Goal: Communication & Community: Answer question/provide support

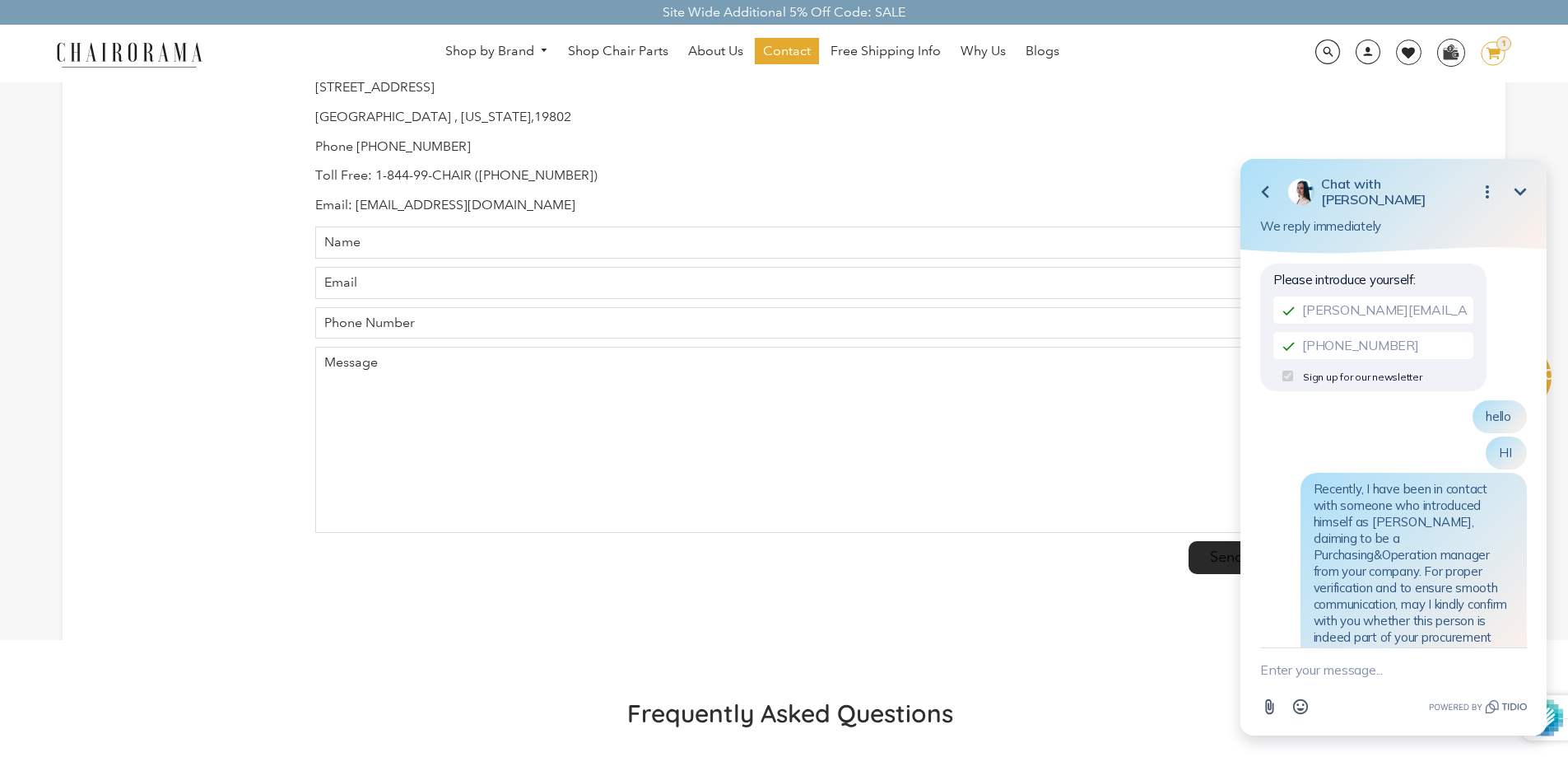
click at [1341, 679] on textarea "New message" at bounding box center [1395, 669] width 267 height 43
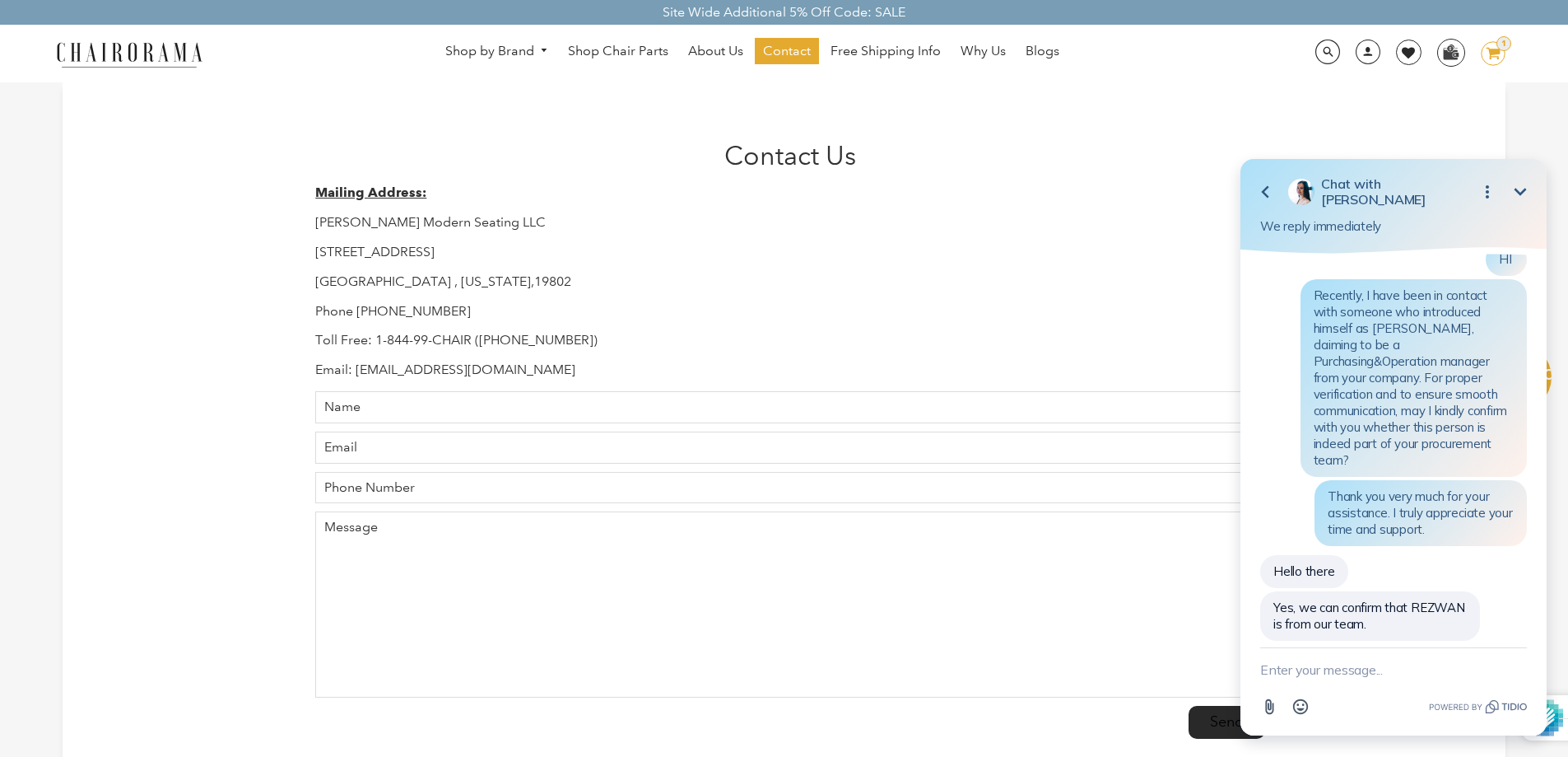
click at [1322, 677] on textarea "New message" at bounding box center [1395, 669] width 267 height 43
type textarea "ok dear , thank for ur help"
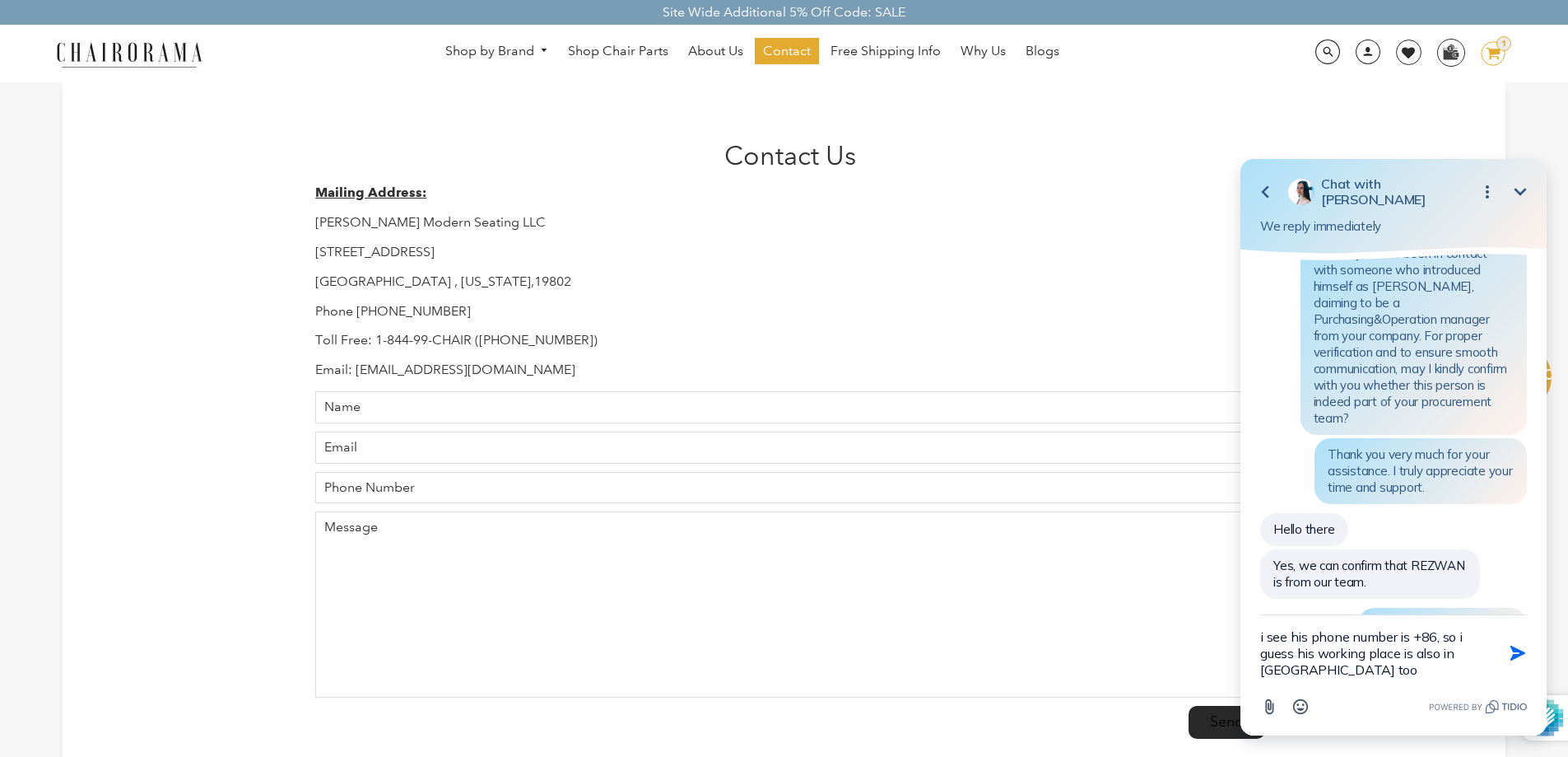
type textarea "i see his phone number is +86, so i guess his working place is also in [GEOGRAP…"
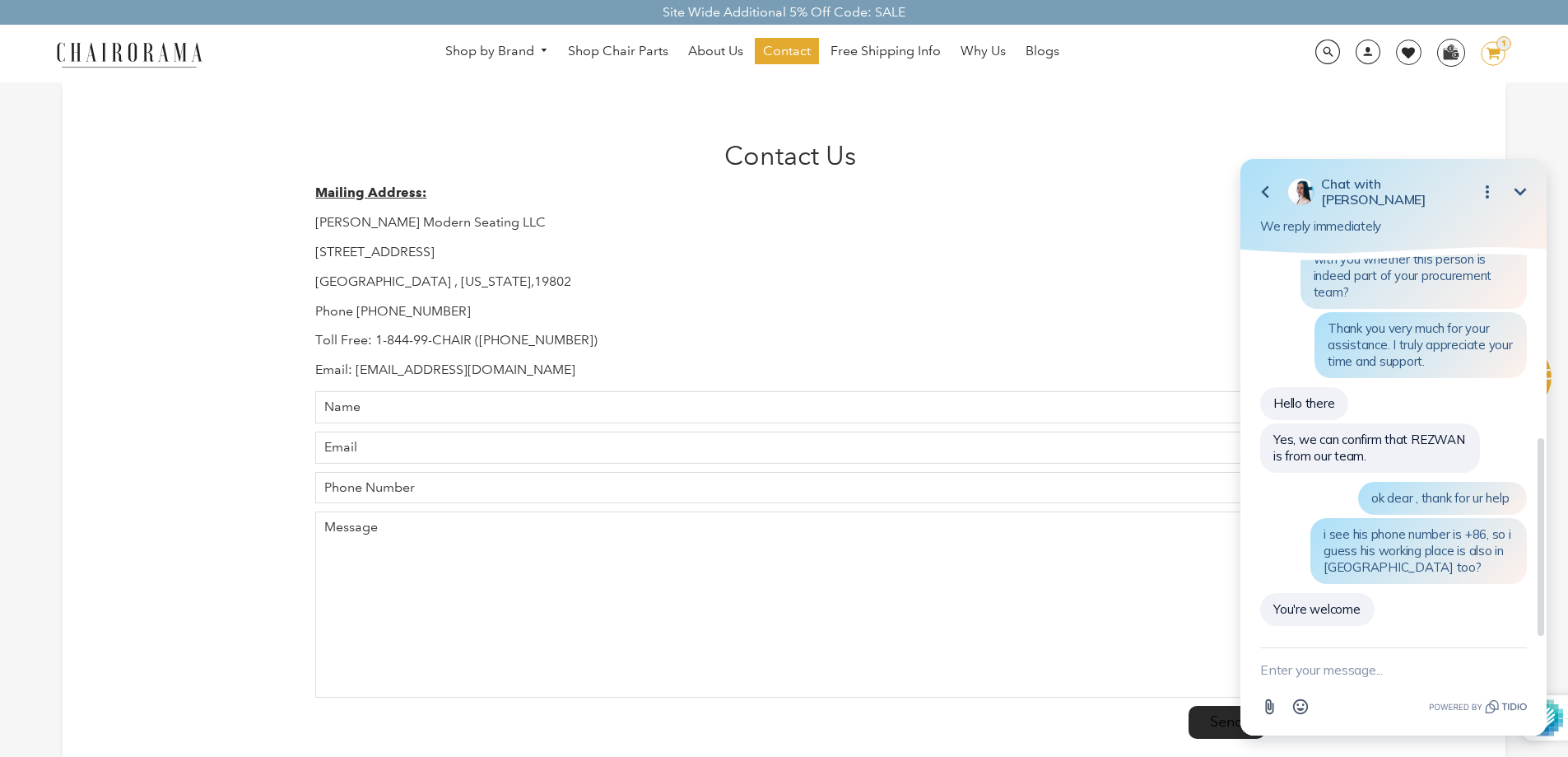
scroll to position [347, 0]
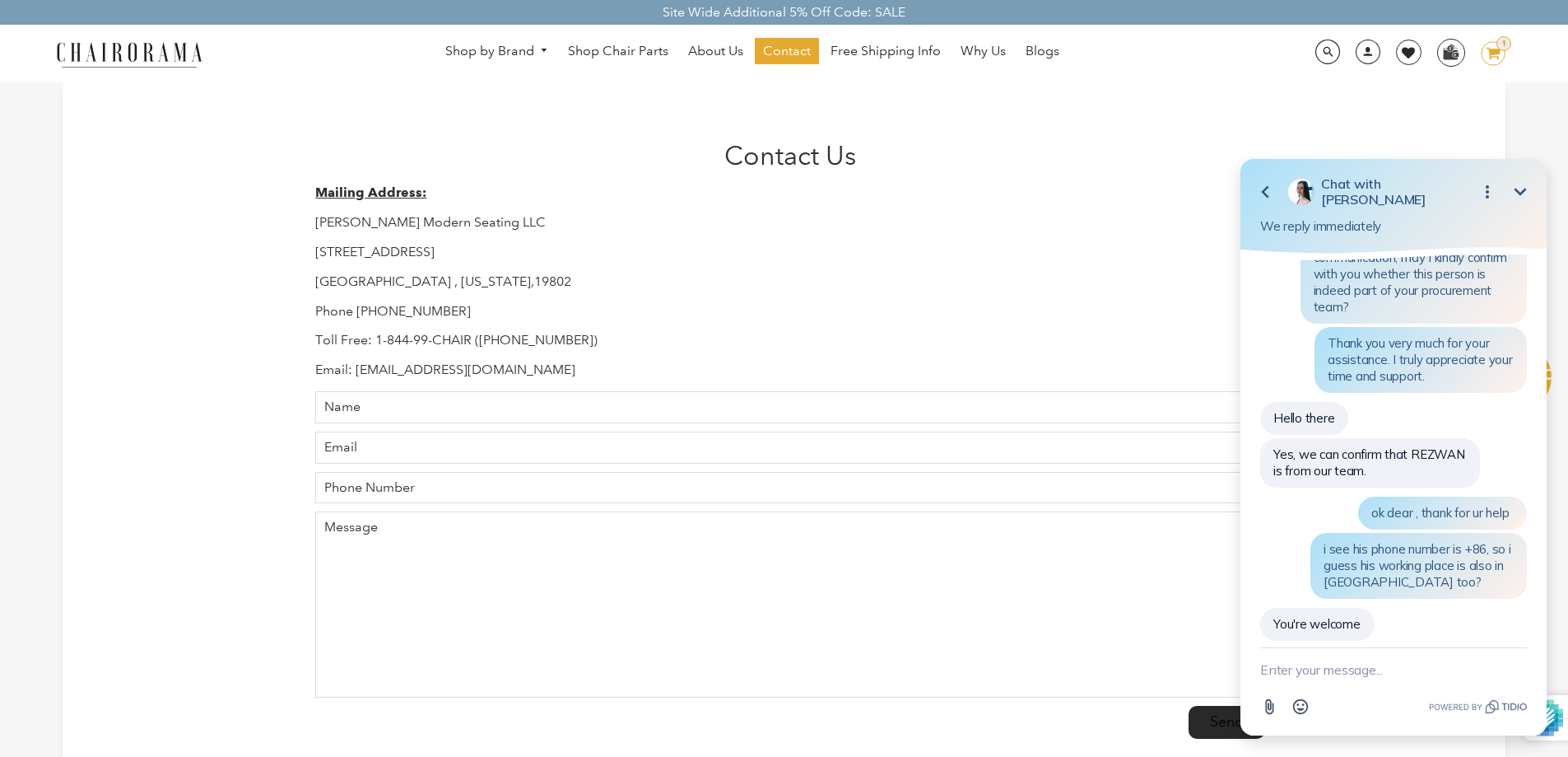
click at [1, 203] on div "Contact Us Mailing Address: [PERSON_NAME] Modern Seating LLC [STREET_ADDRESS][U…" at bounding box center [784, 402] width 1568 height 805
click at [0, 232] on div "Contact Us Mailing Address: [PERSON_NAME] Modern Seating LLC [STREET_ADDRESS][U…" at bounding box center [784, 402] width 1568 height 805
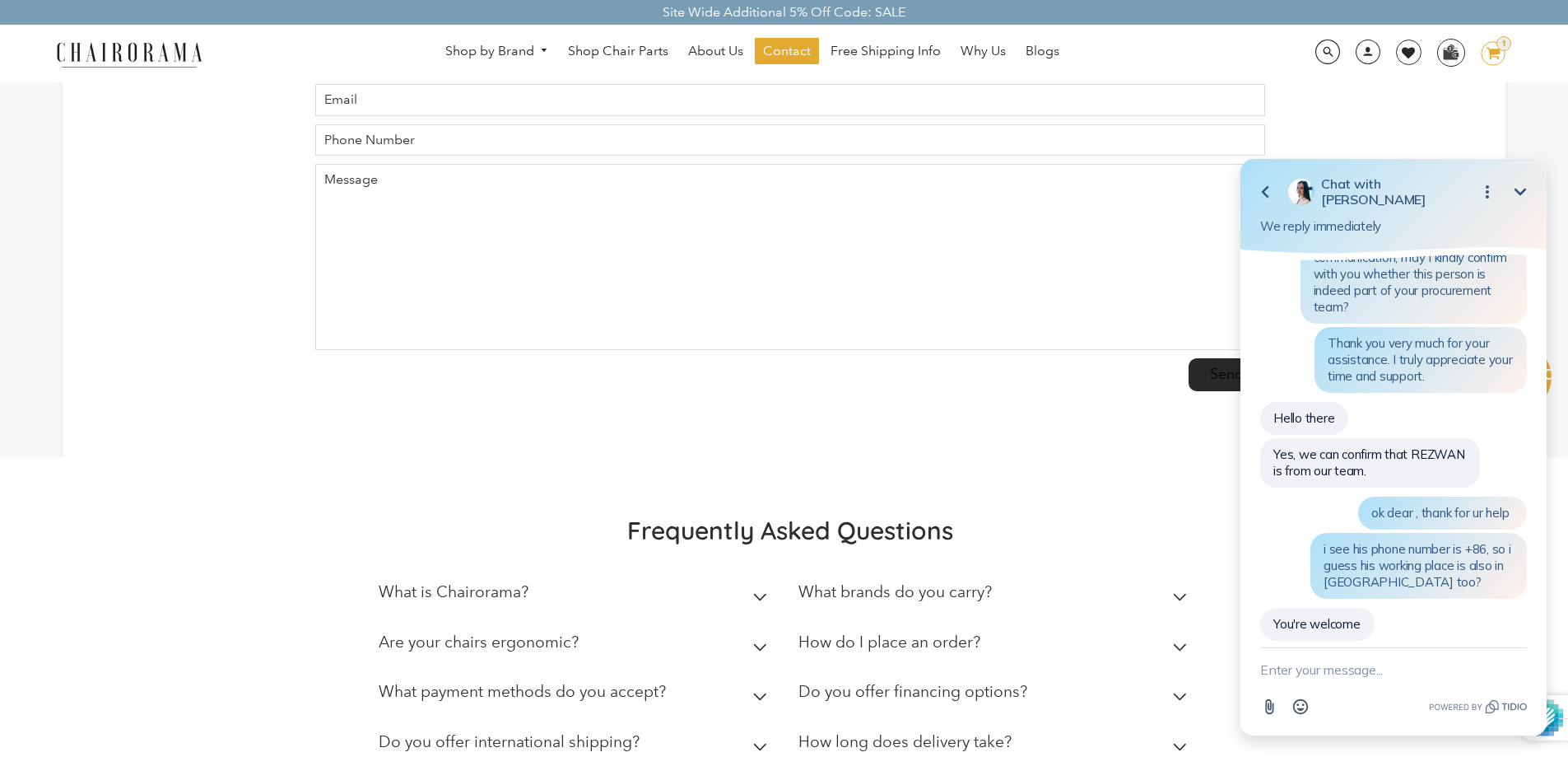
scroll to position [165, 0]
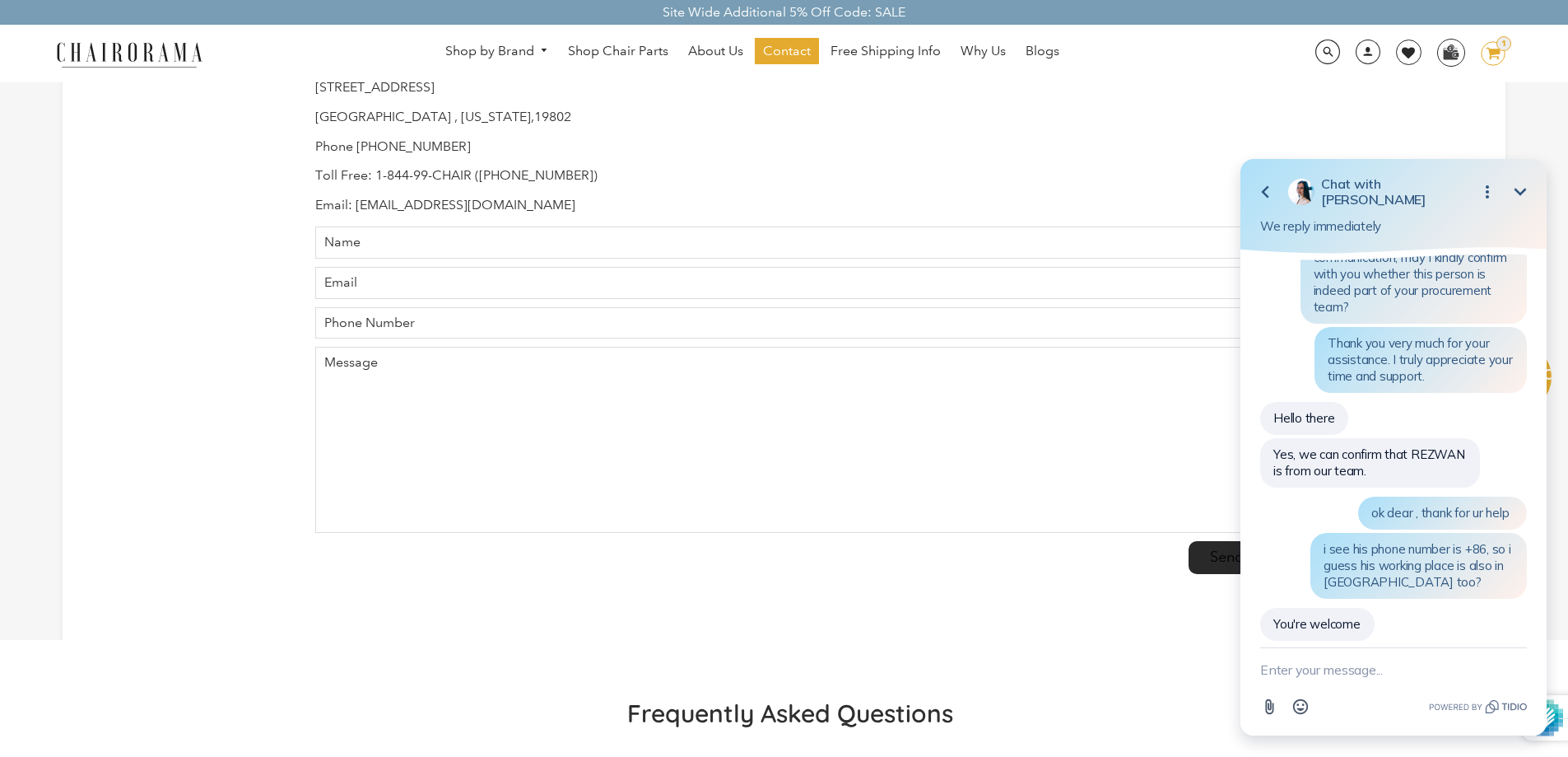
drag, startPoint x: 1270, startPoint y: 193, endPoint x: 1580, endPoint y: 192, distance: 310.0
click html "Go back Chat with [PERSON_NAME] Minimize Open options We reply immediately Plea…"
click at [1519, 189] on icon "Minimize" at bounding box center [1521, 192] width 20 height 20
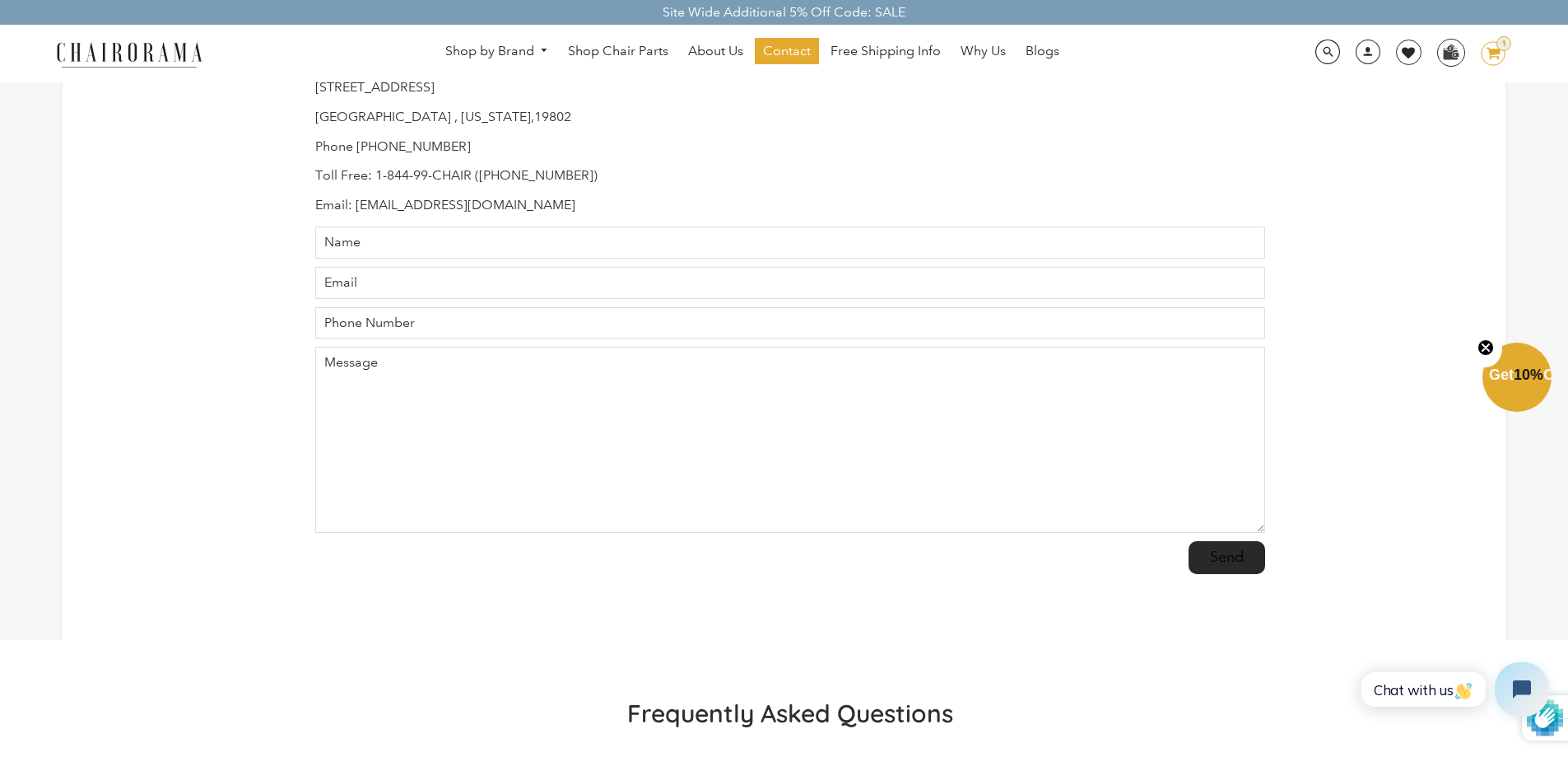
click at [1528, 692] on icon "Open chat widget" at bounding box center [1531, 689] width 15 height 15
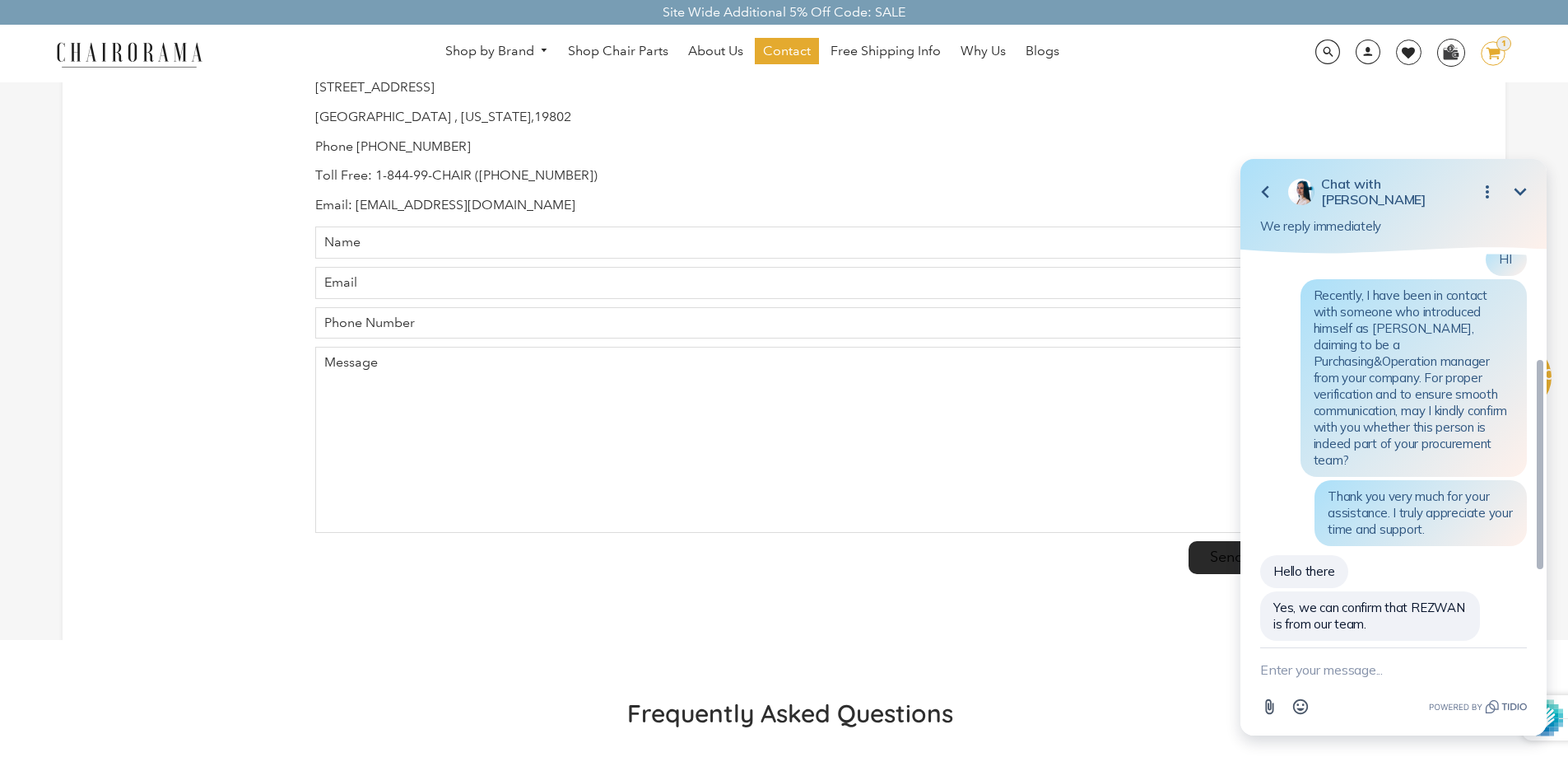
scroll to position [200, 0]
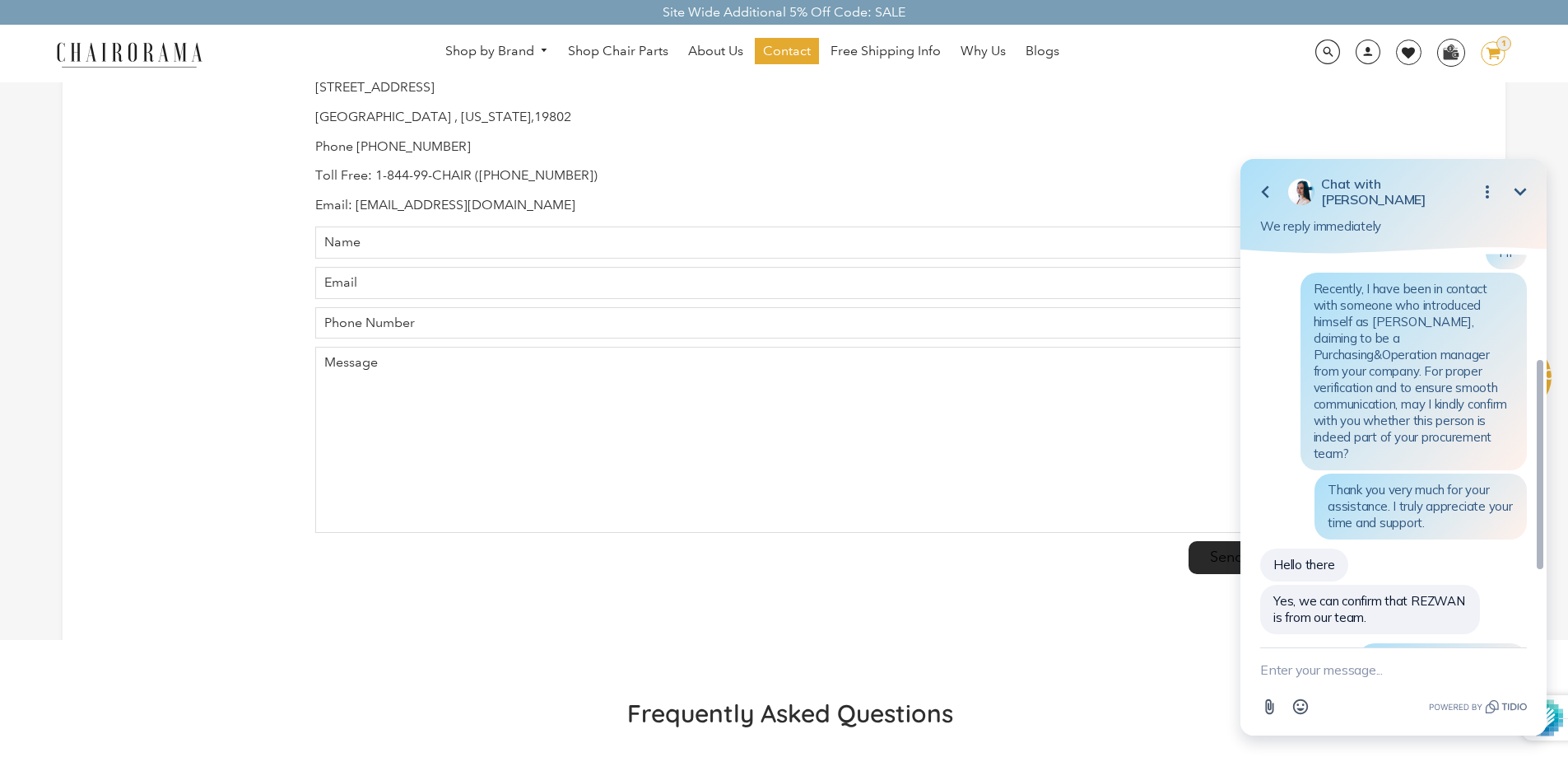
drag, startPoint x: 1542, startPoint y: 425, endPoint x: 1549, endPoint y: 435, distance: 12.2
click html "Go back Chat with [PERSON_NAME] Minimize Open options We reply immediately Plea…"
drag, startPoint x: 0, startPoint y: 382, endPoint x: 33, endPoint y: 368, distance: 35.8
click at [0, 382] on div "Contact Us Mailing Address: [PERSON_NAME] Modern Seating LLC [STREET_ADDRESS][U…" at bounding box center [784, 237] width 1568 height 805
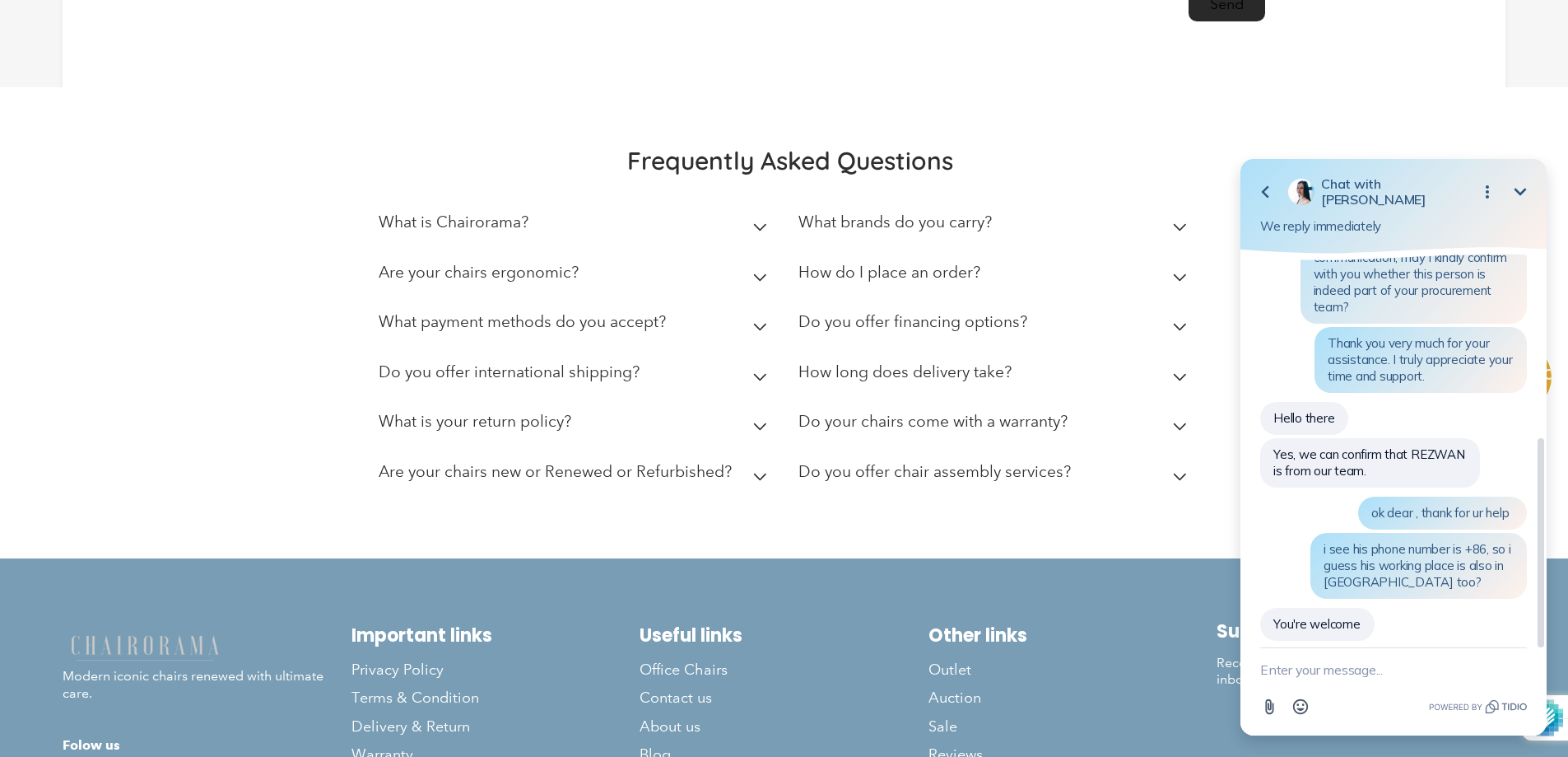
scroll to position [843, 0]
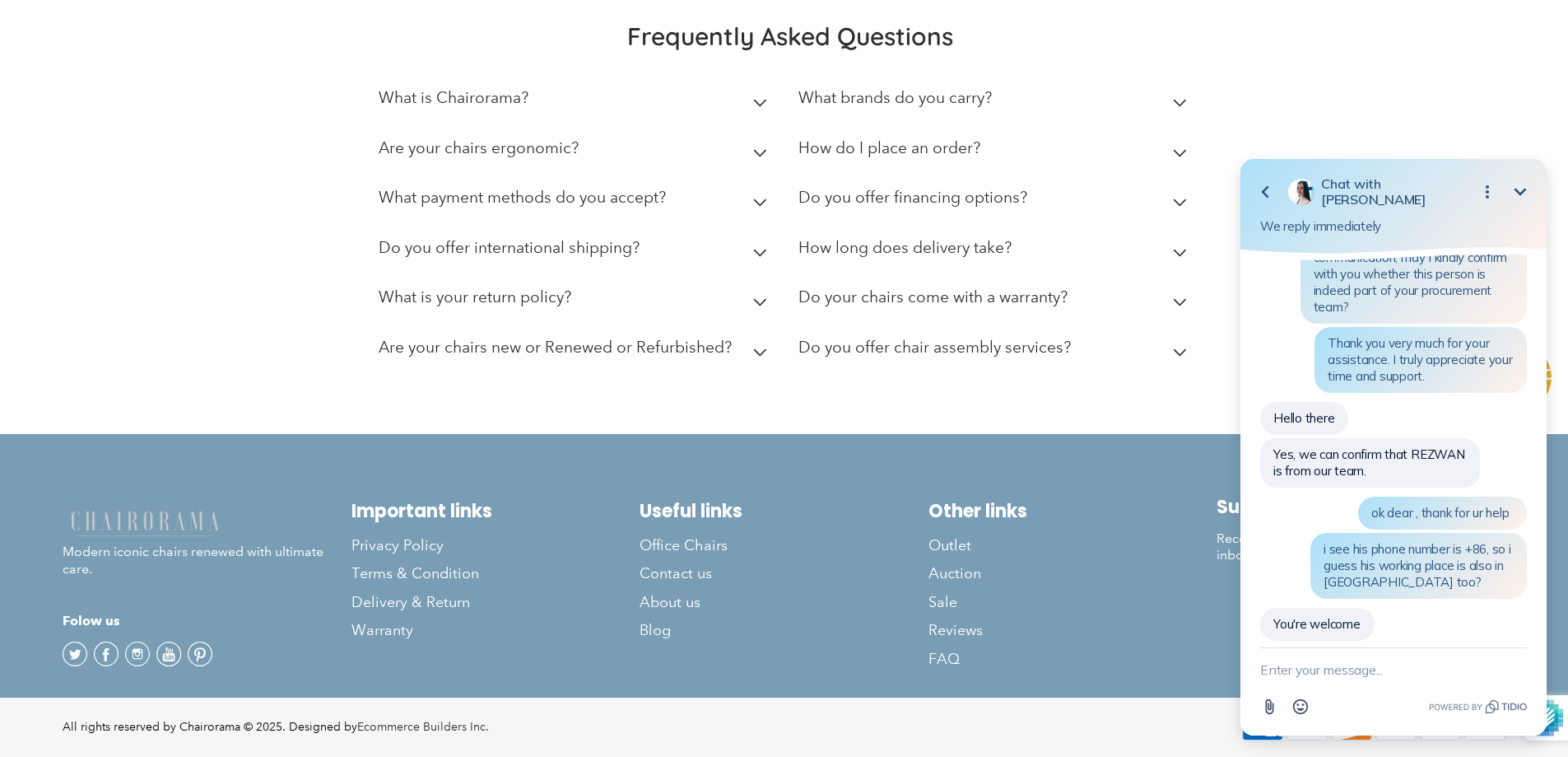
click at [1386, 674] on textarea "New message" at bounding box center [1395, 669] width 267 height 43
click at [1422, 668] on textarea "Hello,may u help me to verity the final" at bounding box center [1374, 669] width 225 height 43
drag, startPoint x: 1429, startPoint y: 667, endPoint x: 1401, endPoint y: 667, distance: 28.0
click at [1401, 667] on textarea "Hello,may u help me to verity the final" at bounding box center [1374, 669] width 225 height 43
paste textarea "Verifier"
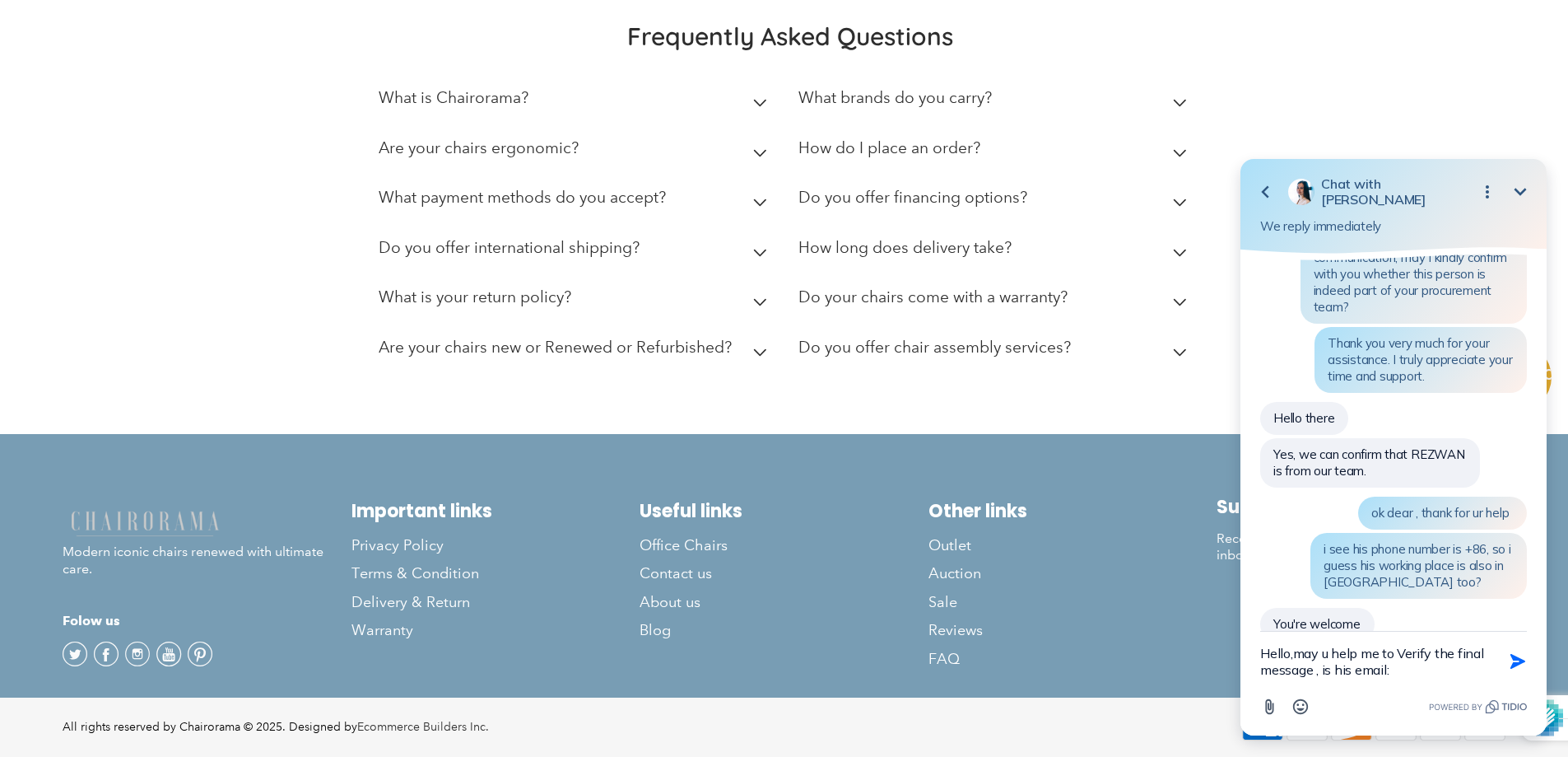
click at [1422, 669] on textarea "Hello,may u help me to Verify the final message , is his email:" at bounding box center [1374, 660] width 225 height 59
paste textarea "[EMAIL_ADDRESS][DOMAIN_NAME]"
click at [1311, 705] on button "Emoji" at bounding box center [1300, 706] width 31 height 31
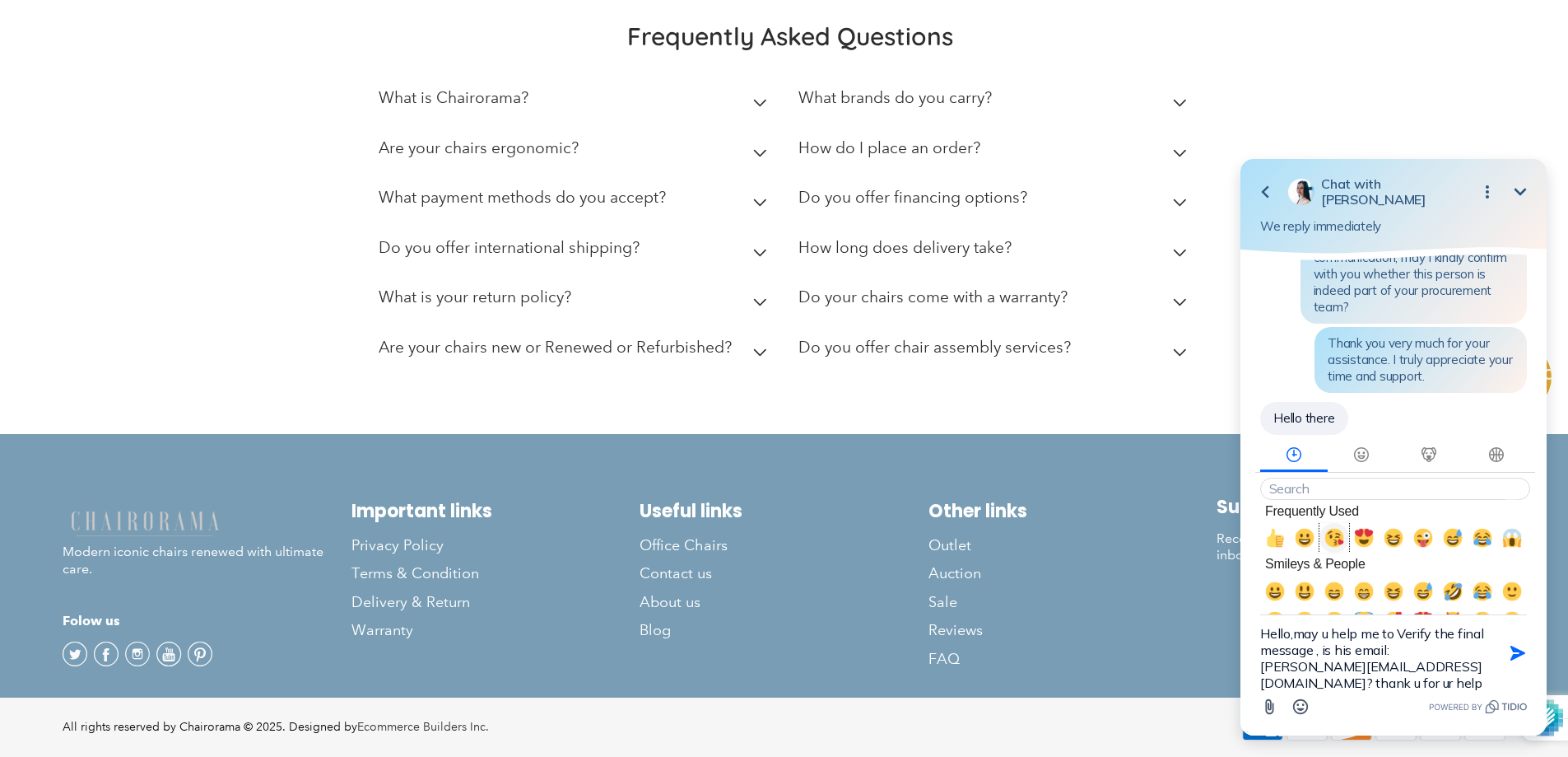
click at [1324, 548] on button "😘, kissing_heart" at bounding box center [1335, 538] width 30 height 30
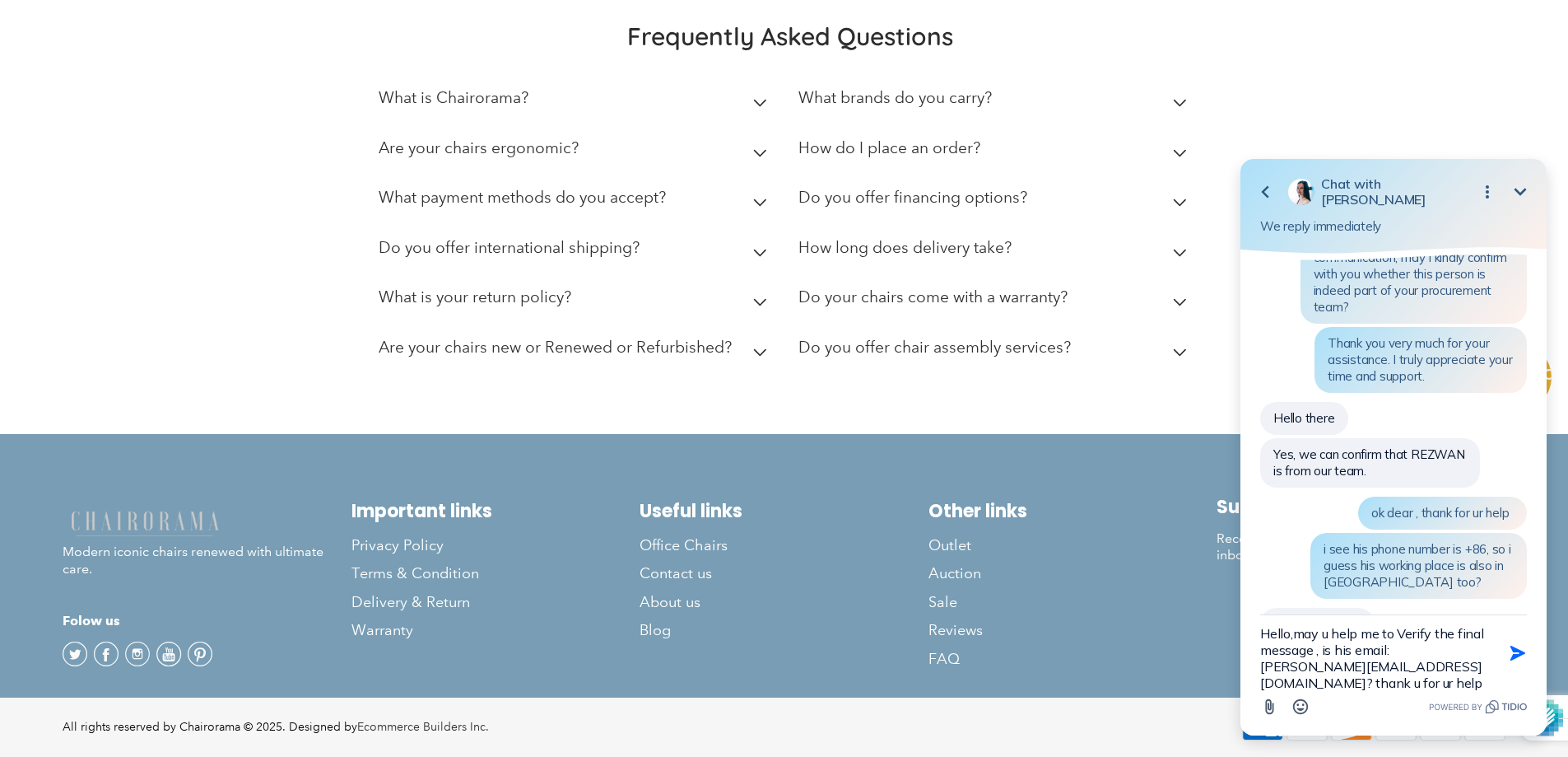
click at [1403, 685] on textarea "Hello,may u help me to Verify the final message , is his email: [PERSON_NAME][E…" at bounding box center [1374, 653] width 225 height 76
click at [1298, 703] on icon "Open Emoji picker" at bounding box center [1301, 707] width 18 height 18
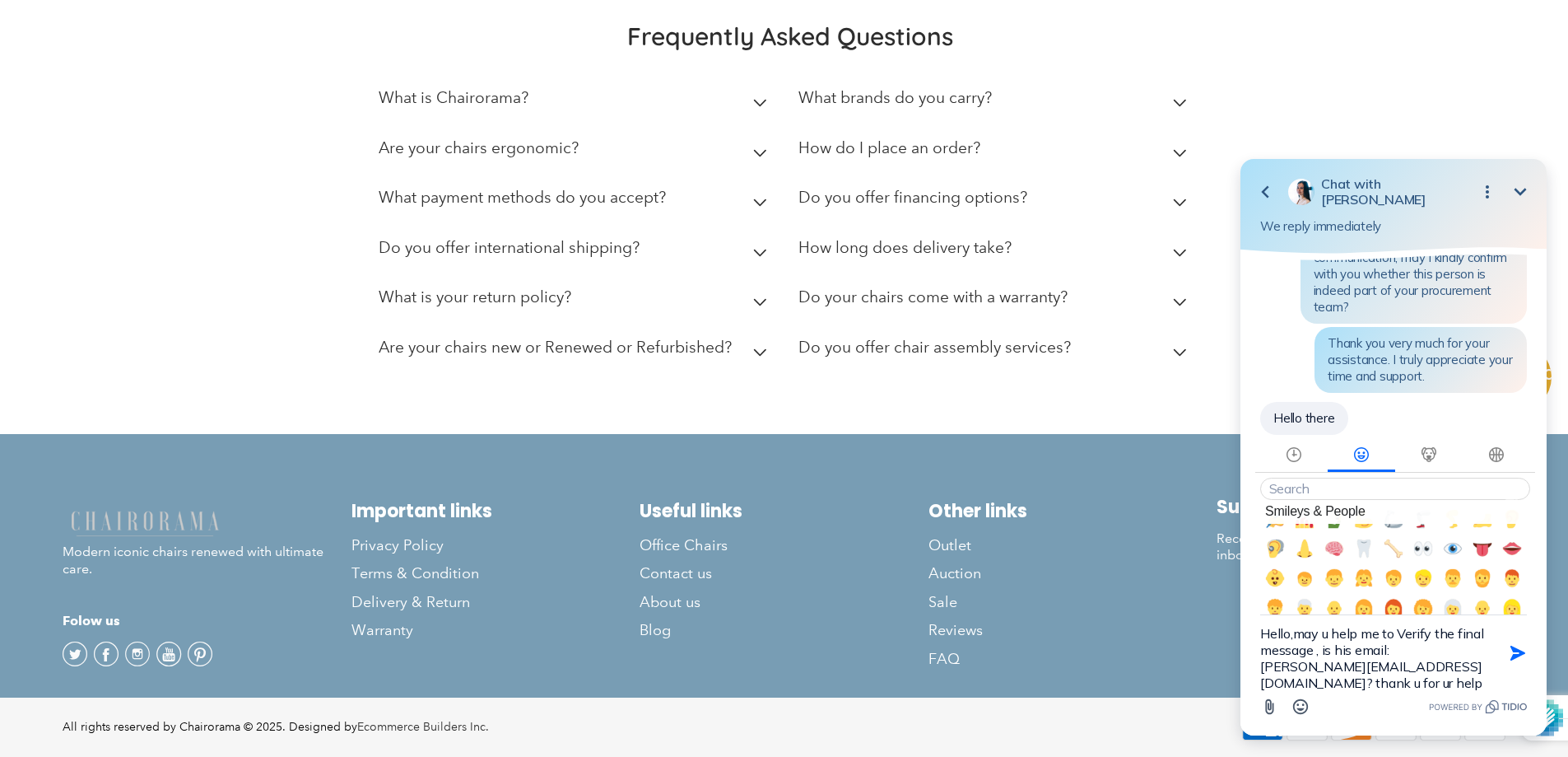
scroll to position [576, 0]
click at [1473, 470] on span "🤝, handshake" at bounding box center [1483, 460] width 20 height 20
type textarea "Hello,may u help me to Verify the final message , is his email: [PERSON_NAME][E…"
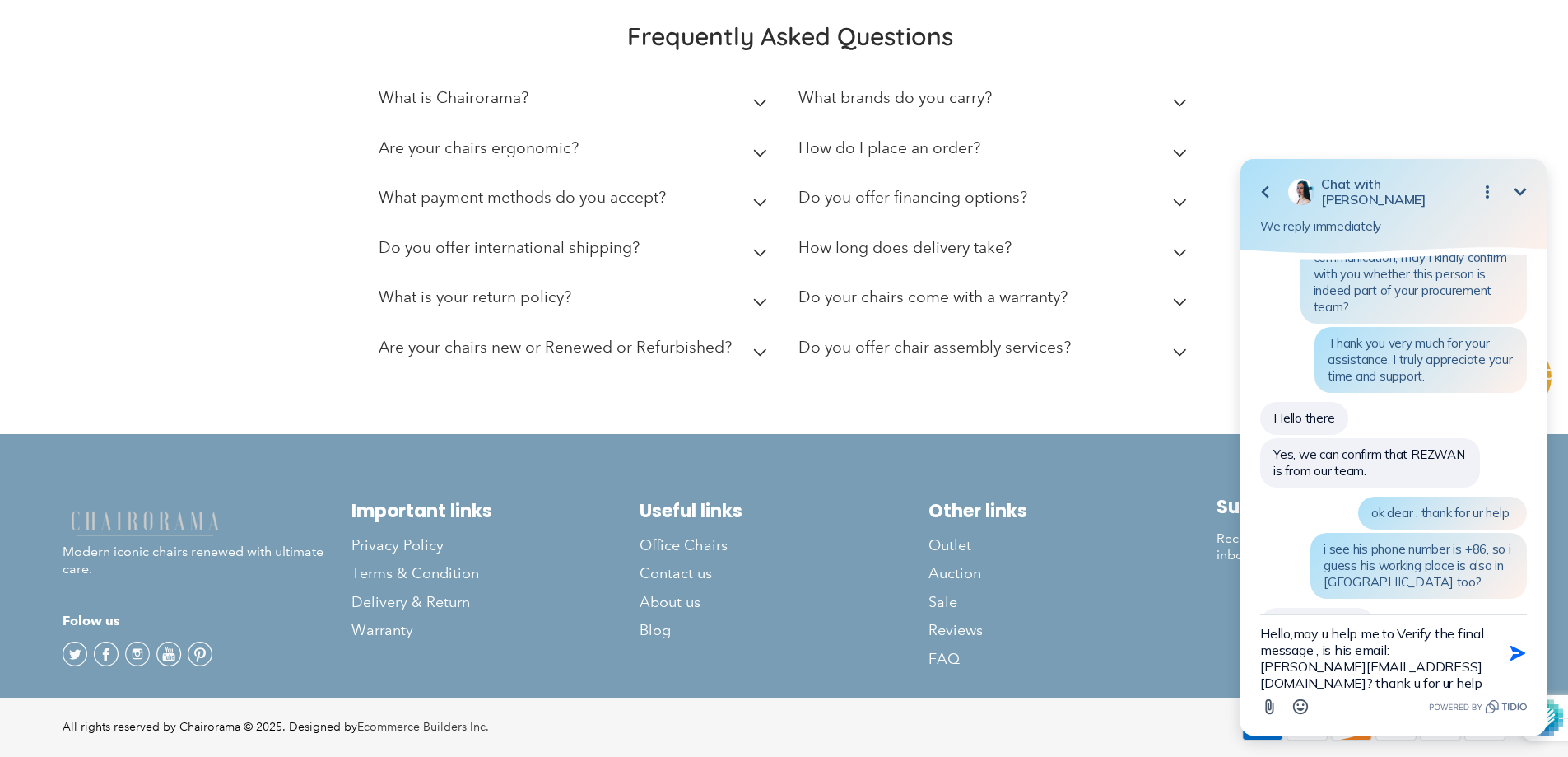
click at [1335, 650] on textarea "Hello,may u help me to Verify the final message , is his email: [PERSON_NAME][E…" at bounding box center [1374, 653] width 225 height 76
click at [1507, 646] on button "Send Shortcut" at bounding box center [1517, 652] width 31 height 31
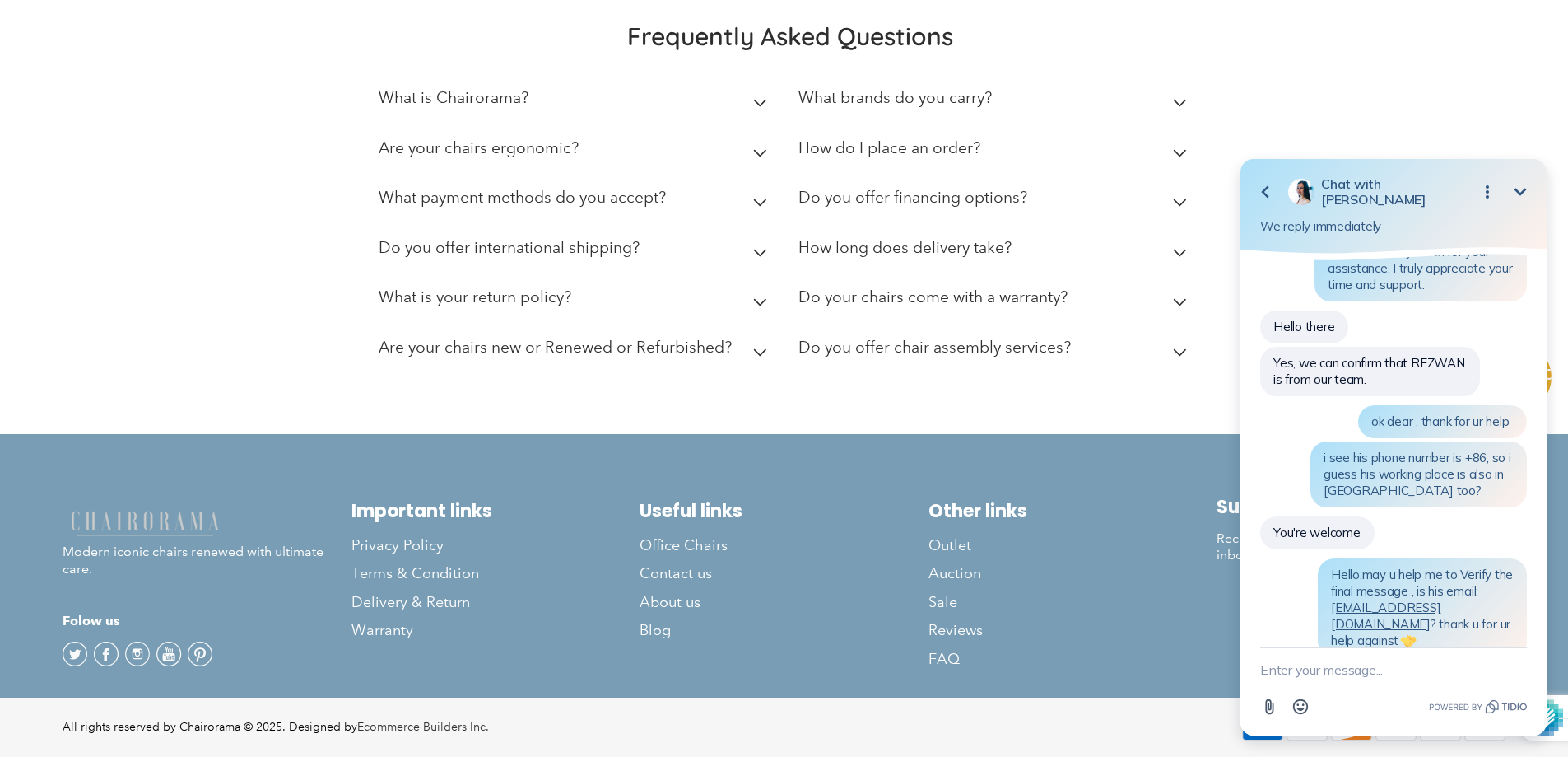
click html "Go back Chat with [PERSON_NAME] Minimize Open options We reply immediately Plea…"
click at [1301, 190] on div at bounding box center [1302, 191] width 26 height 26
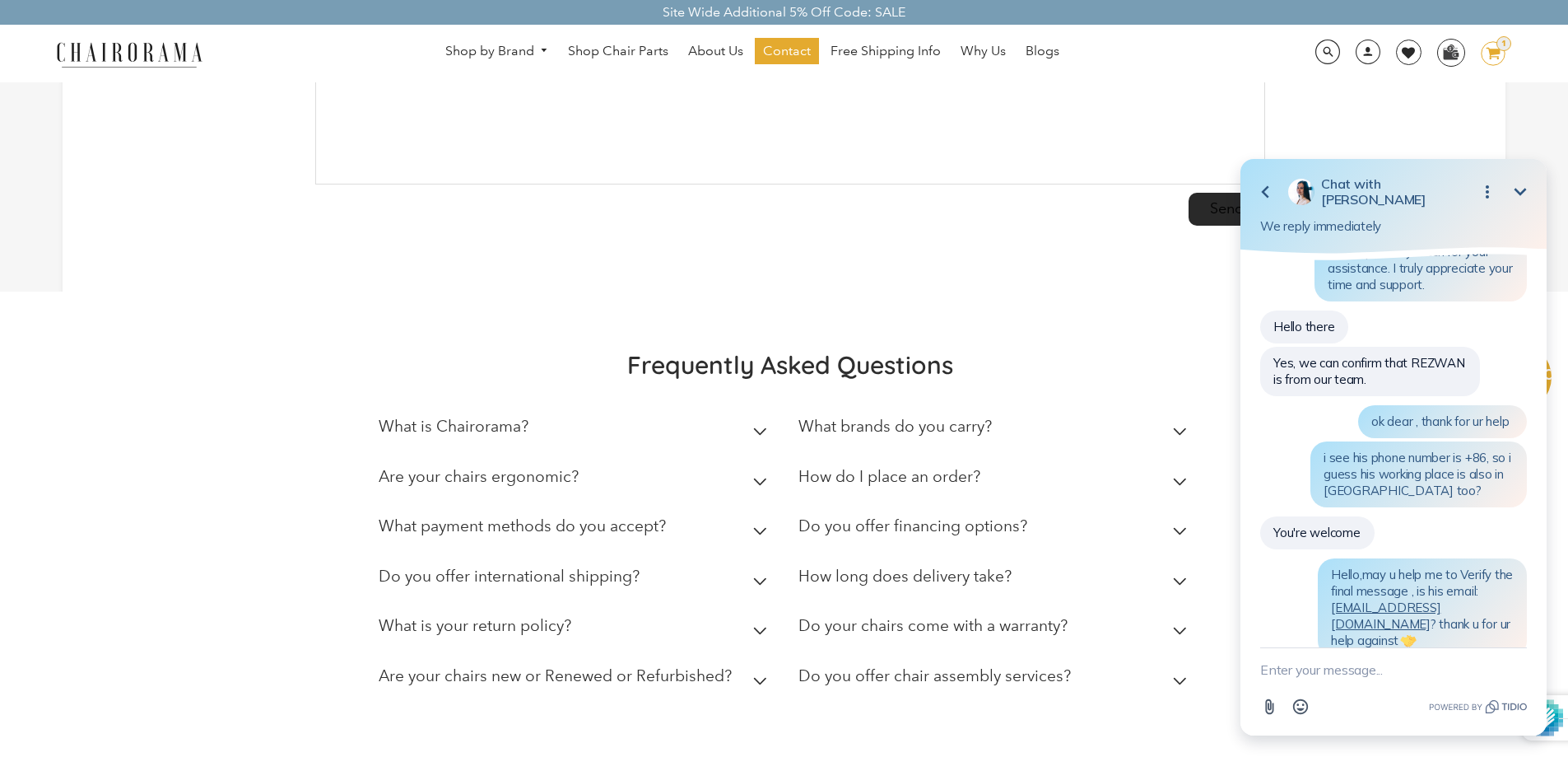
scroll to position [481, 0]
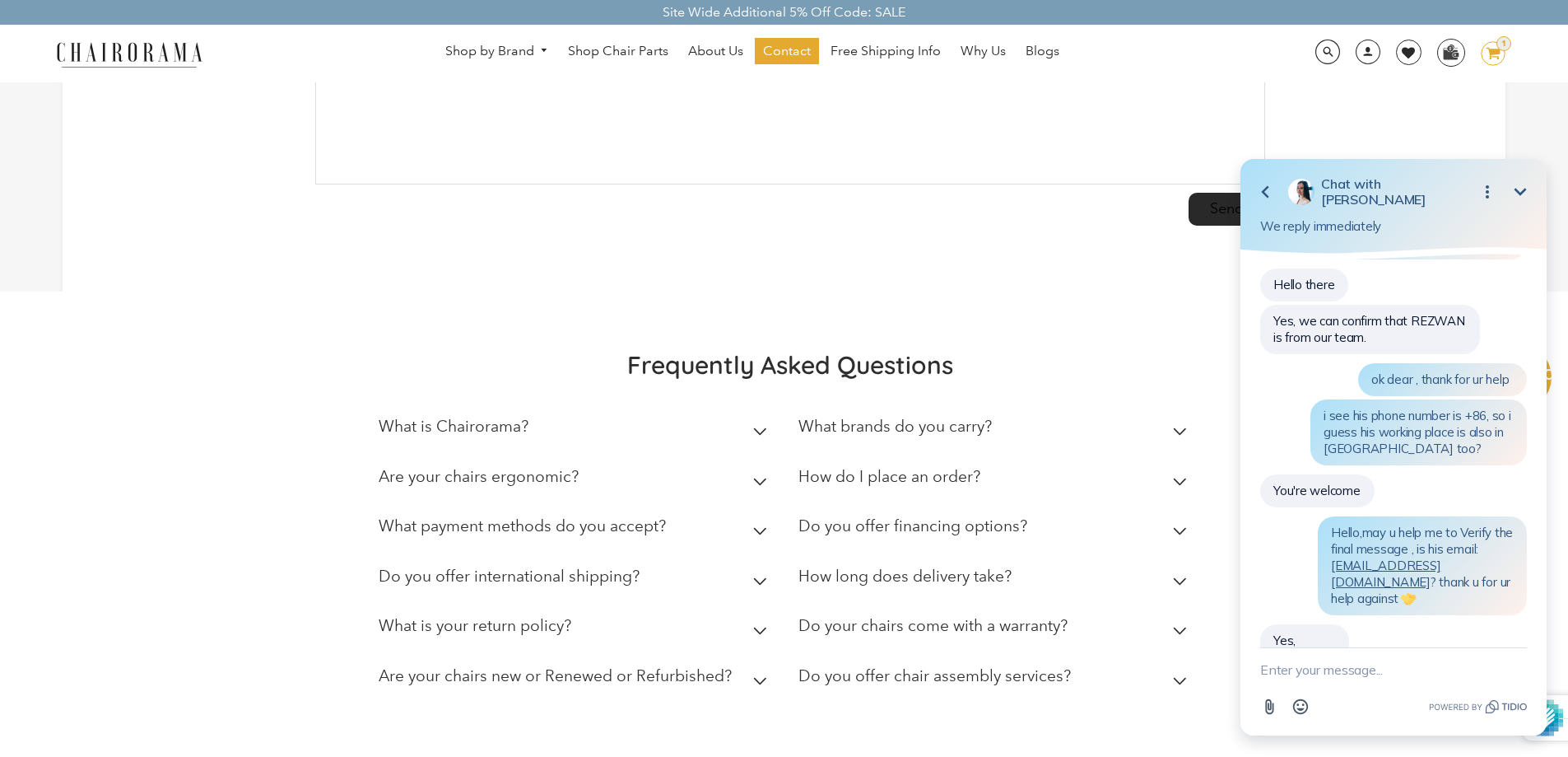
click at [1371, 667] on textarea "New message" at bounding box center [1395, 669] width 267 height 43
drag, startPoint x: 1380, startPoint y: 651, endPoint x: 1394, endPoint y: 670, distance: 23.6
click at [1393, 673] on textarea "thank u very much , hope ur business grow" at bounding box center [1374, 660] width 225 height 59
paste textarea "everything goes well with your business."
type textarea "thank u very much , hope everything goes well with your business."
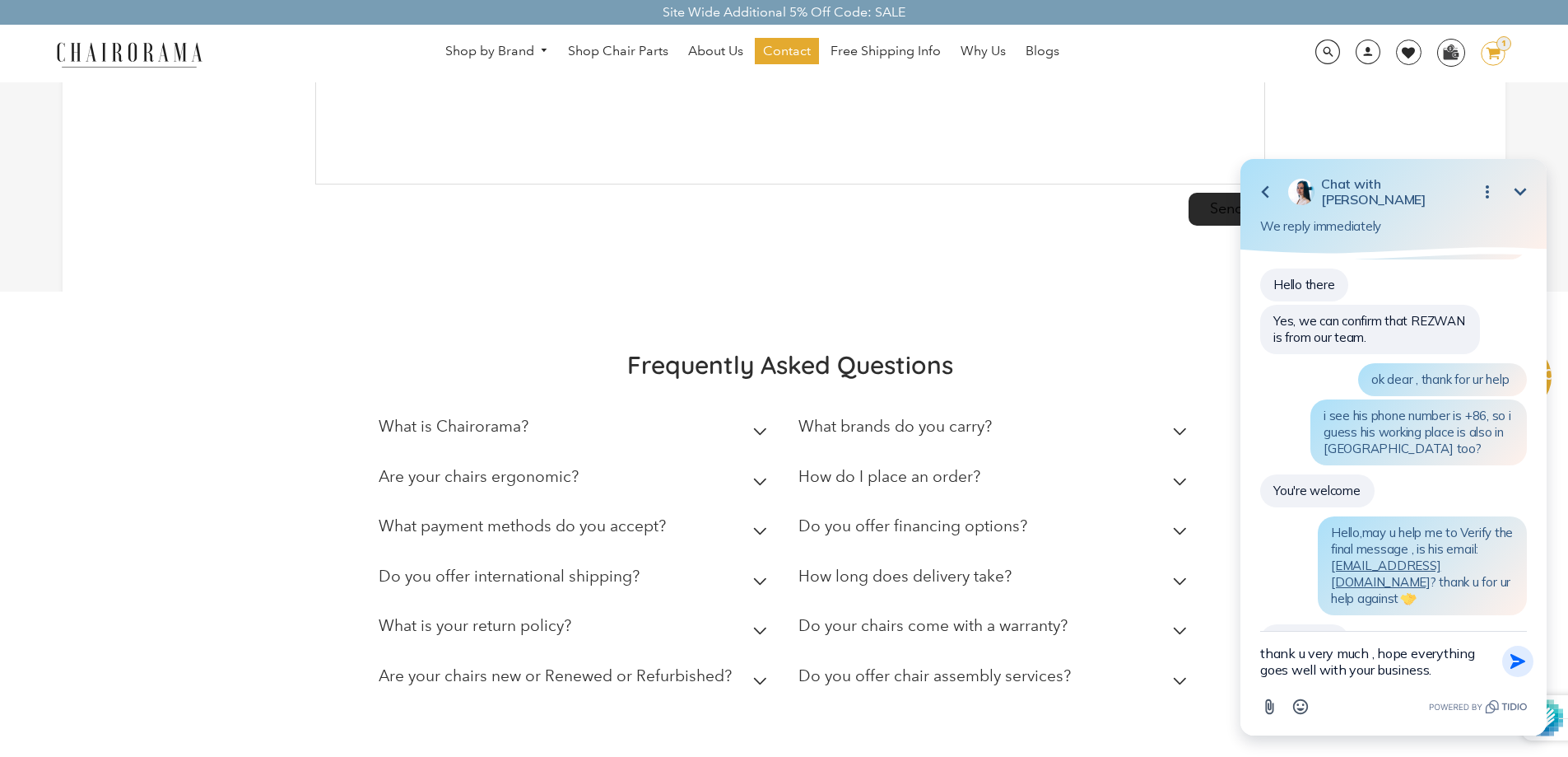
click at [1511, 656] on icon "button" at bounding box center [1518, 661] width 18 height 18
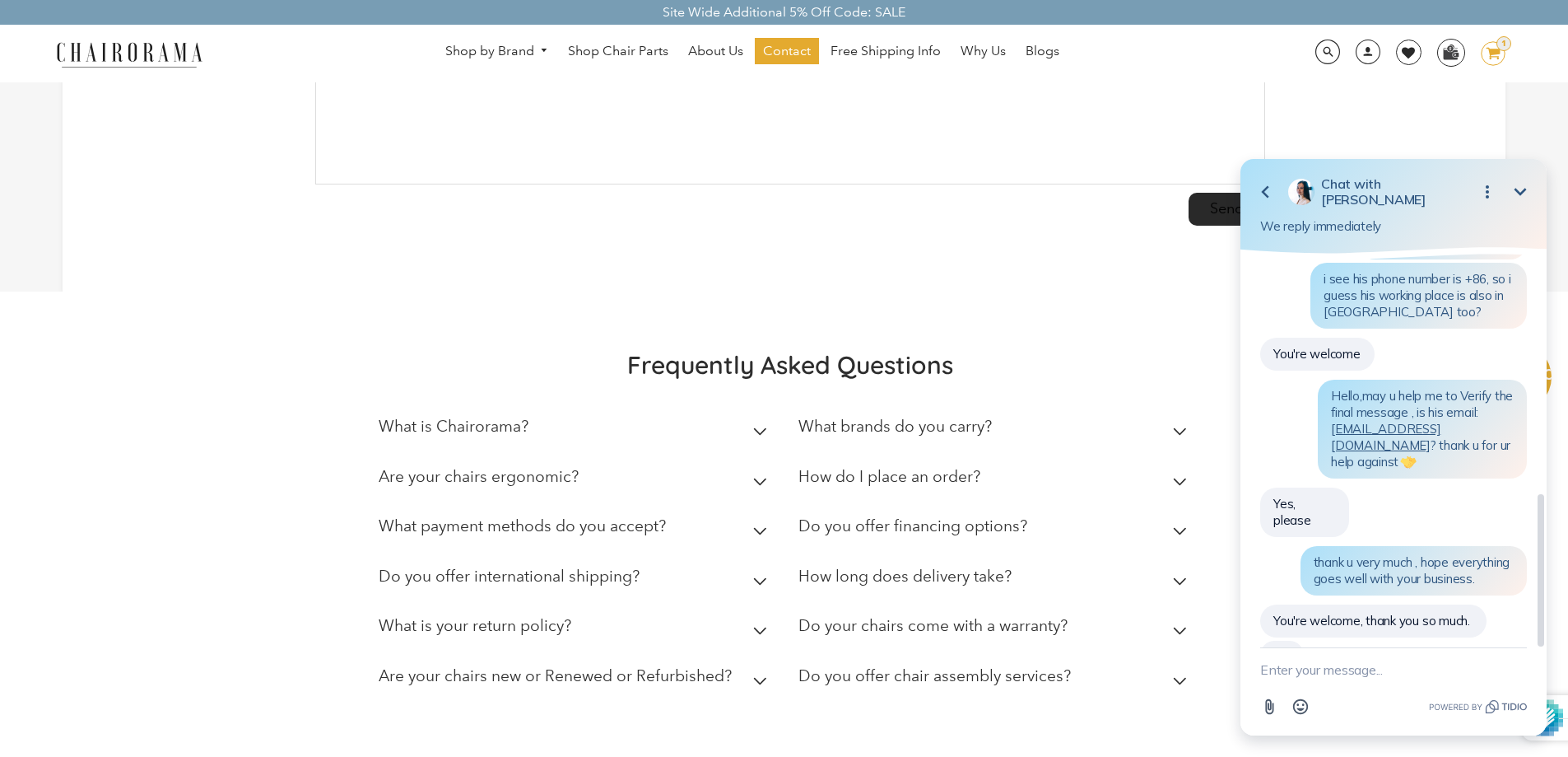
scroll to position [580, 0]
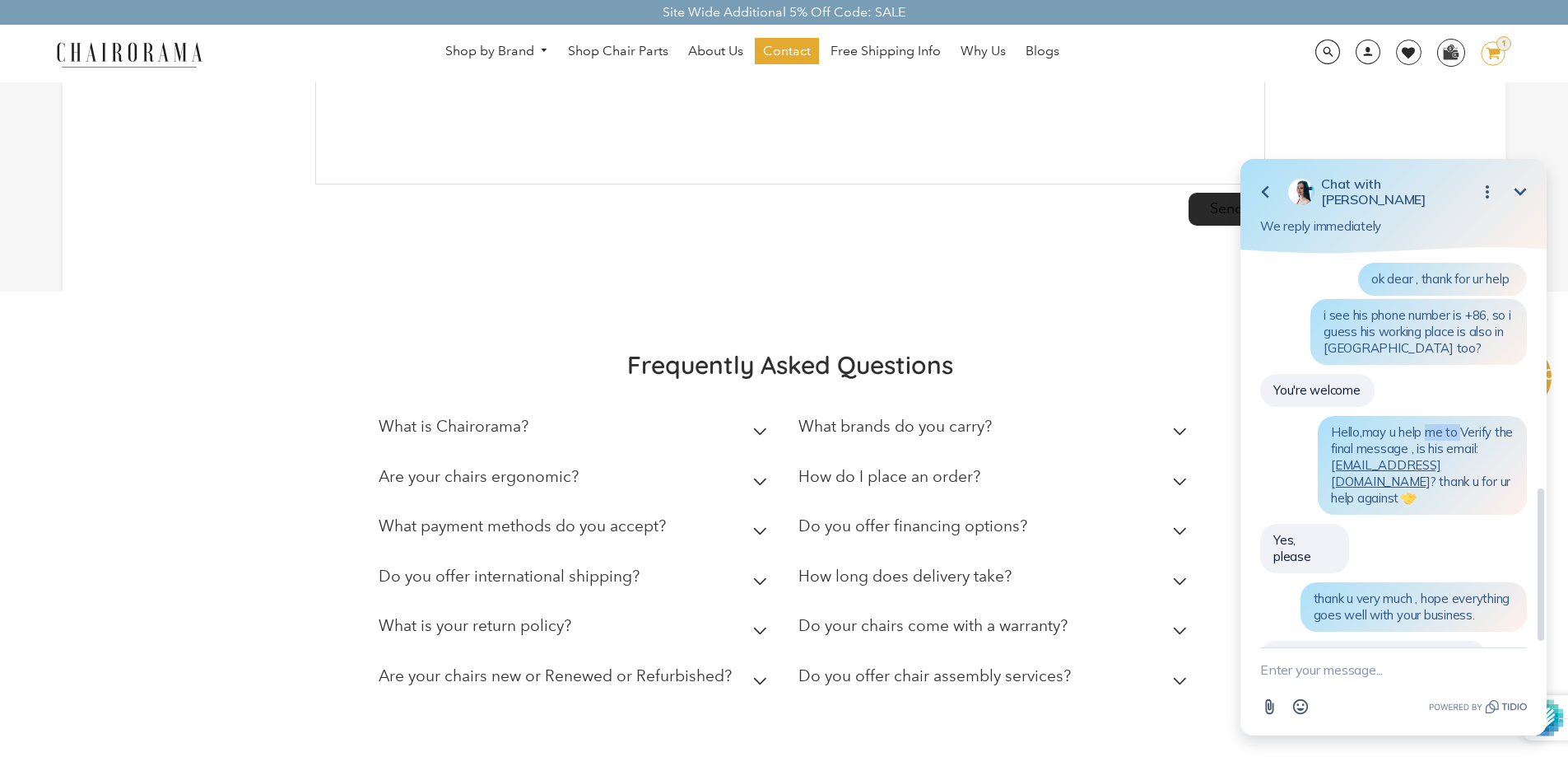
drag, startPoint x: 1429, startPoint y: 423, endPoint x: 1462, endPoint y: 424, distance: 33.0
click at [1462, 424] on span "Hello,may u help me to Verify the final message , is his email: [PERSON_NAME][E…" at bounding box center [1422, 465] width 182 height 82
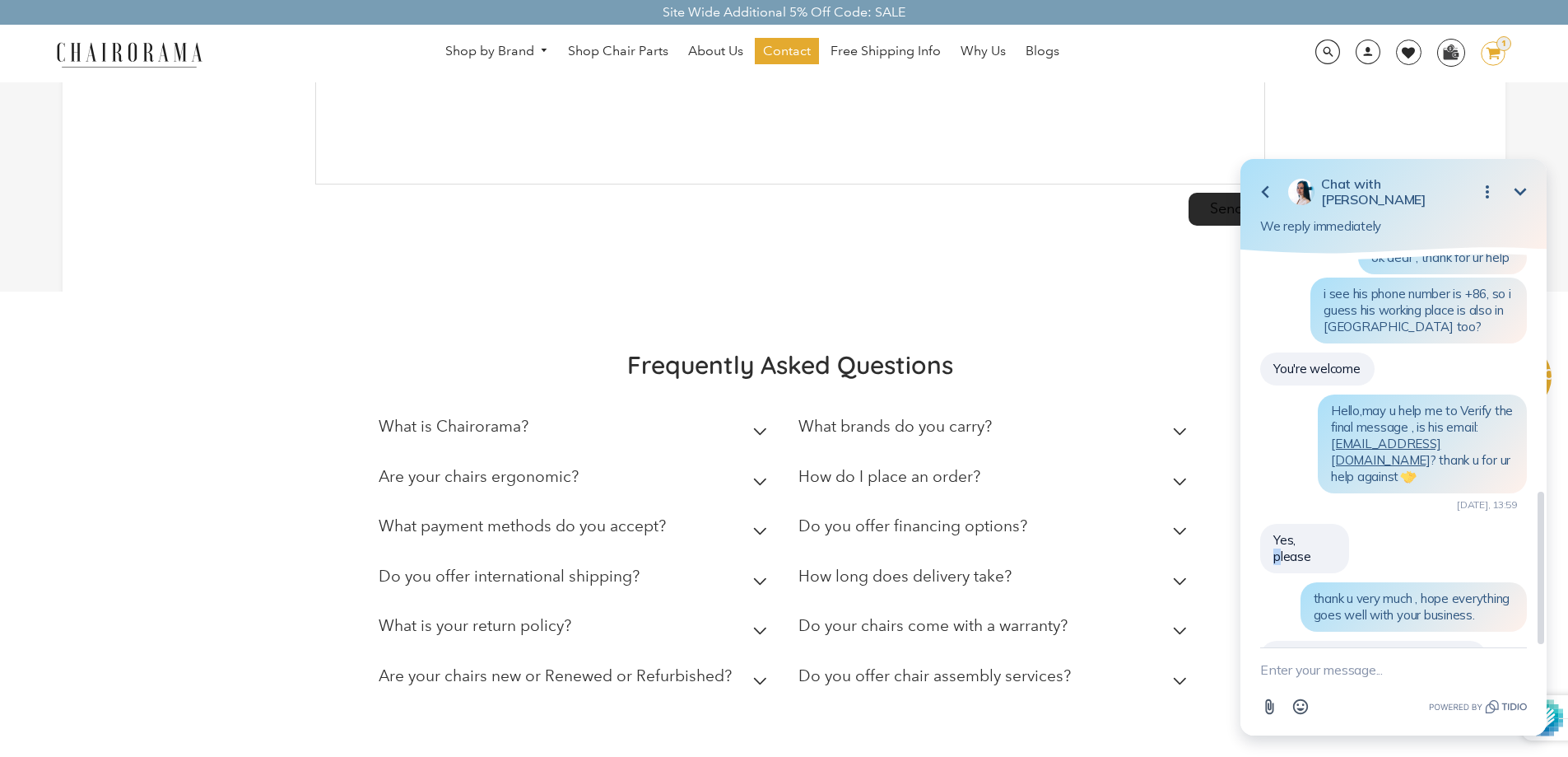
click at [1303, 533] on span "Yes, please" at bounding box center [1293, 549] width 38 height 32
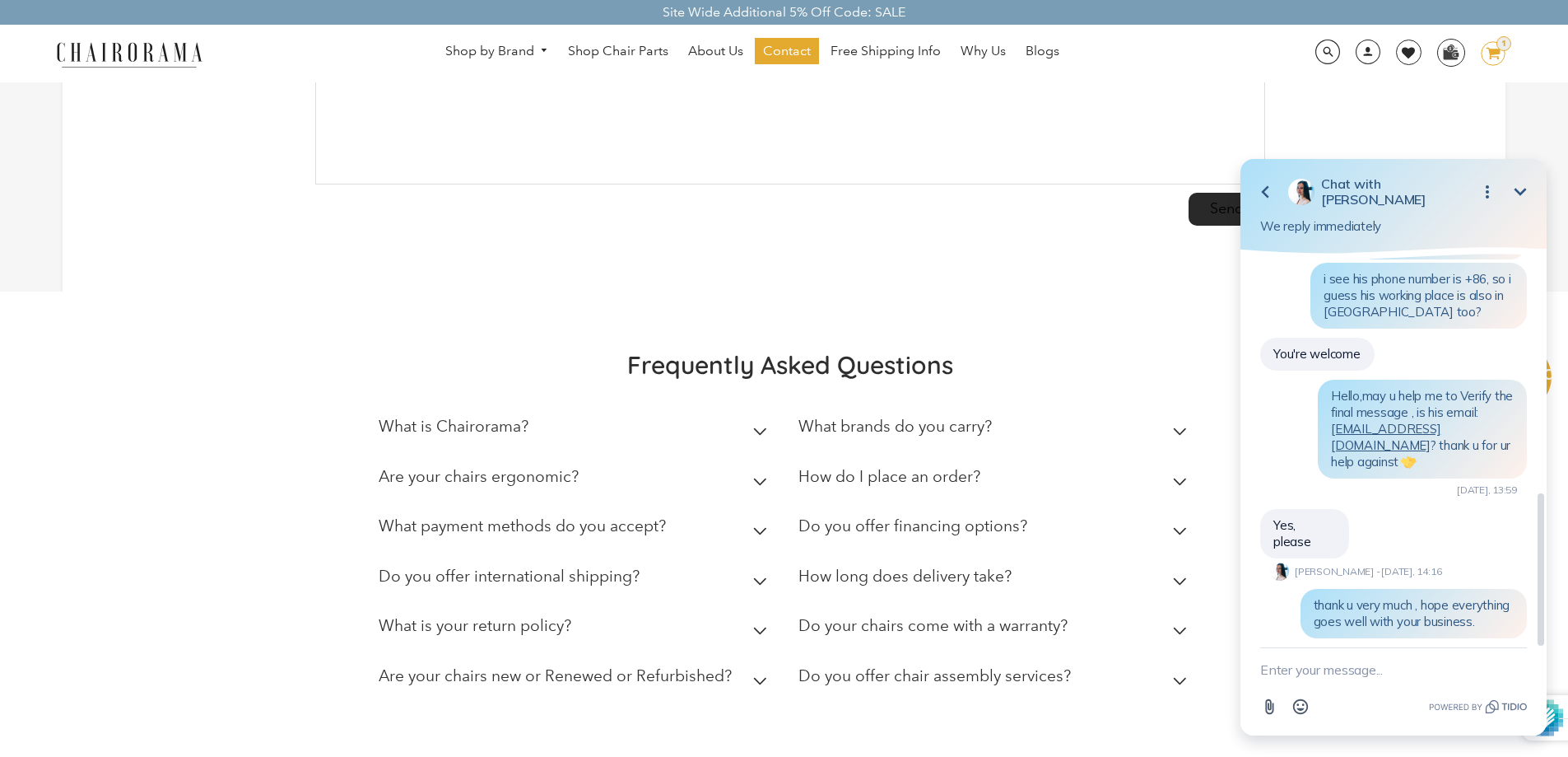
click at [1381, 487] on div "Please introduce yourself: [PERSON_NAME][EMAIL_ADDRESS][DOMAIN_NAME] [PHONE_NUM…" at bounding box center [1395, 174] width 267 height 1057
click at [1535, 190] on button "Minimize" at bounding box center [1520, 191] width 33 height 33
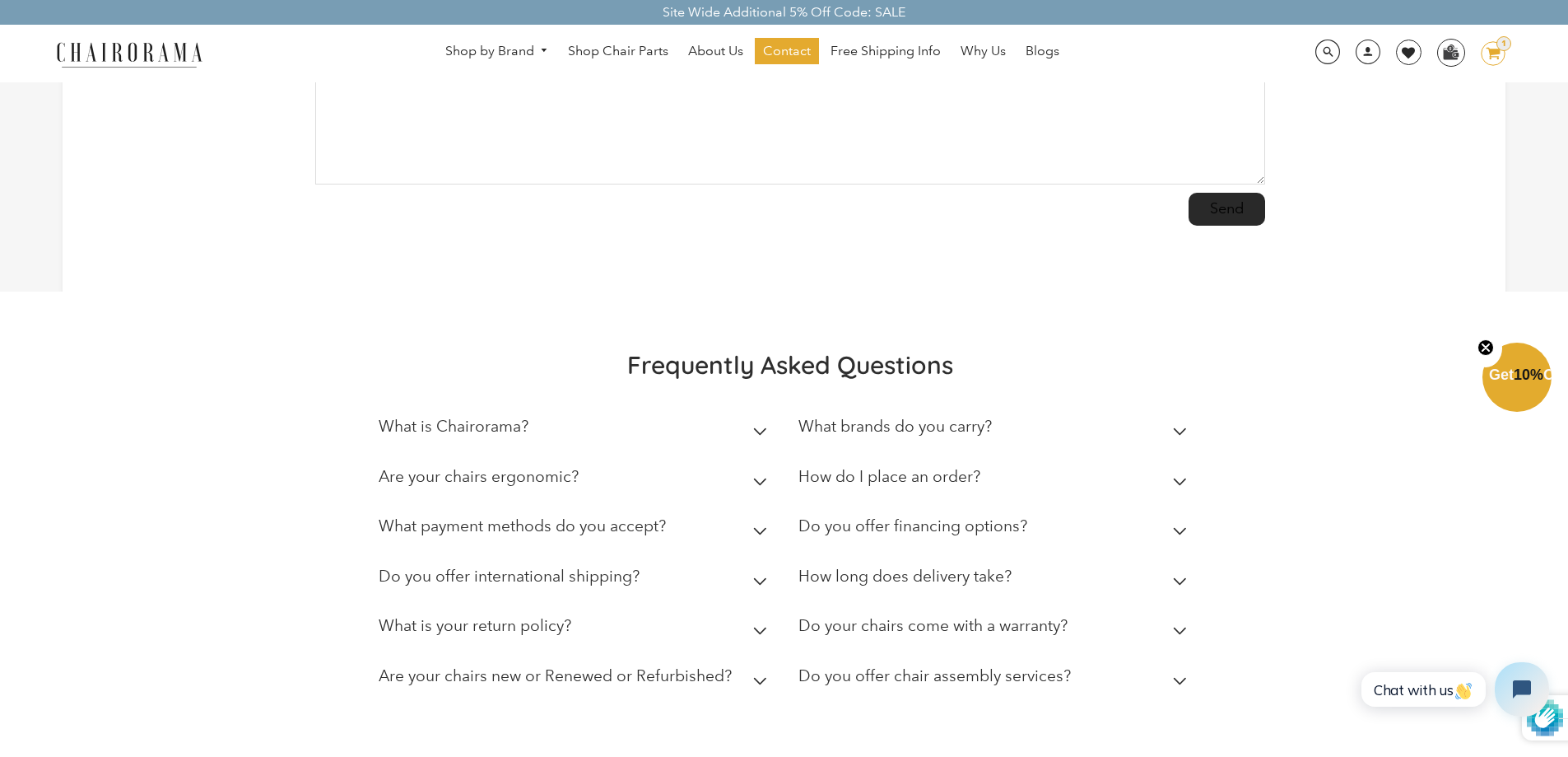
click html "Chat with us"
click at [1513, 678] on icon "Open chat widget" at bounding box center [1523, 690] width 24 height 24
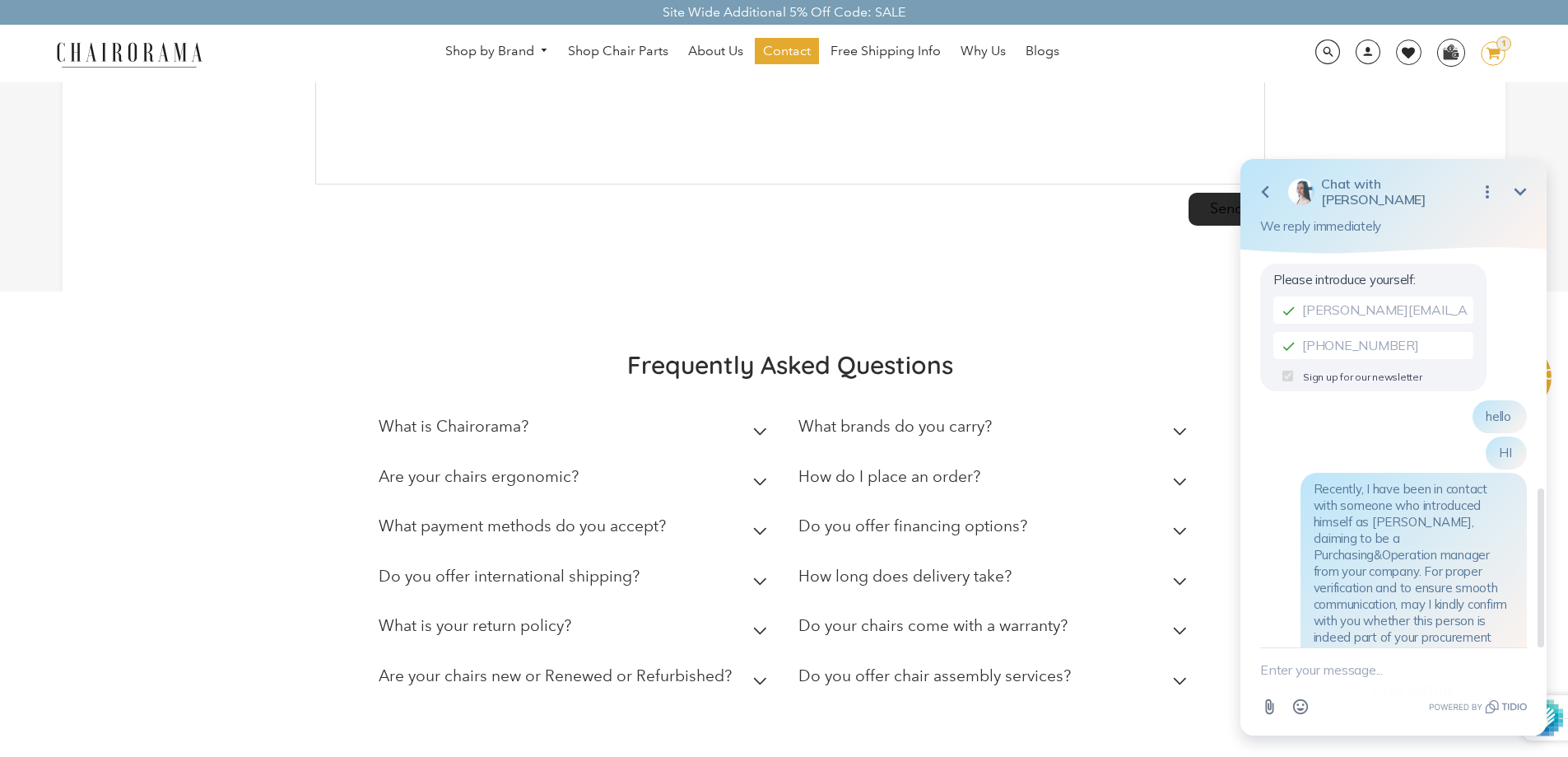
scroll to position [580, 0]
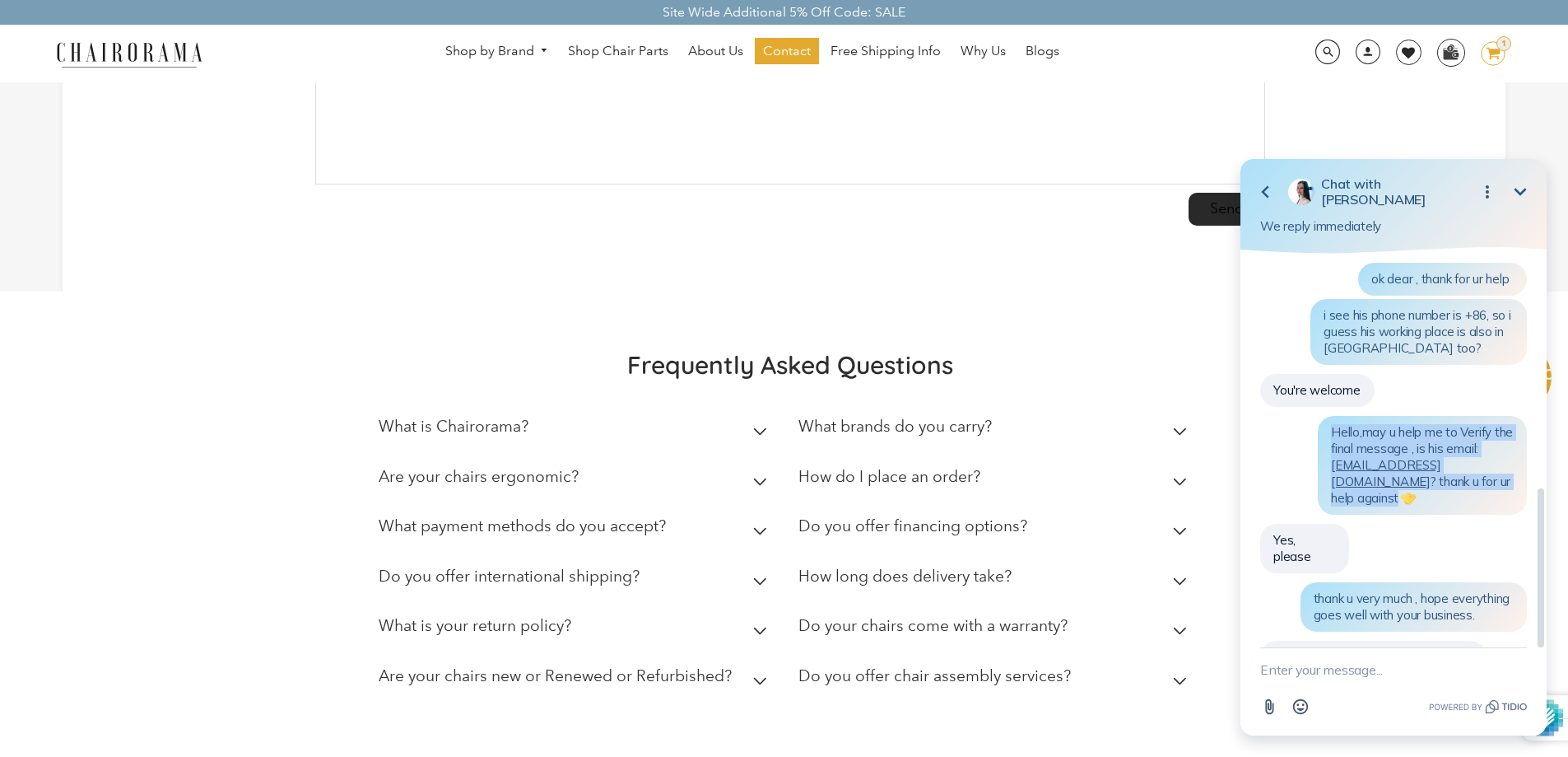
drag, startPoint x: 1331, startPoint y: 417, endPoint x: 1455, endPoint y: 433, distance: 125.0
click at [1485, 469] on div "Hello,may u help me to Verify the final message , is his email: [PERSON_NAME][E…" at bounding box center [1422, 465] width 209 height 99
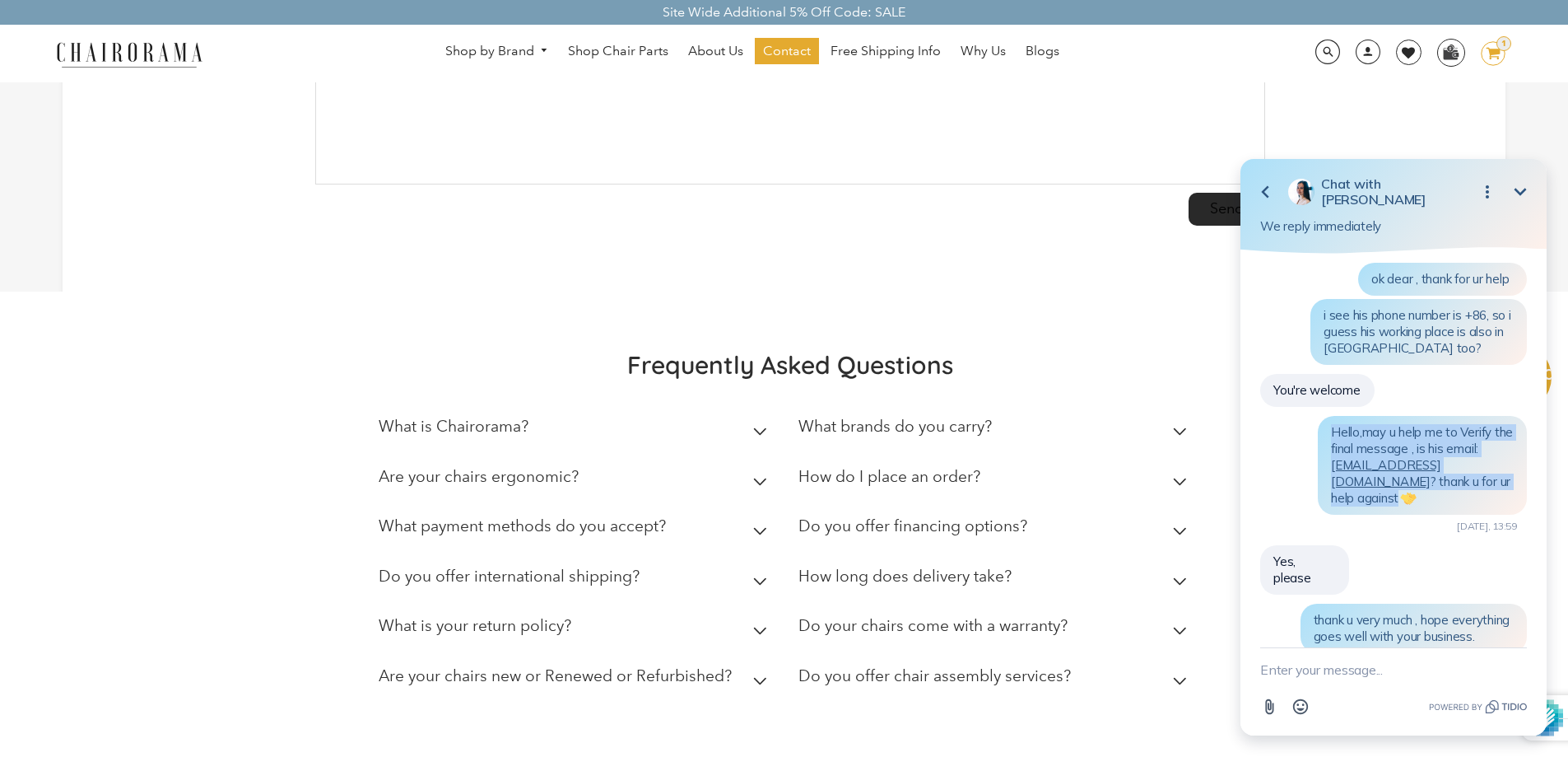
copy span "Hello,may u help me to Verify the final message , is his email: [PERSON_NAME][E…"
click at [1406, 543] on div "Please introduce yourself: [PERSON_NAME][EMAIL_ADDRESS][DOMAIN_NAME] [PHONE_NUM…" at bounding box center [1395, 198] width 267 height 1035
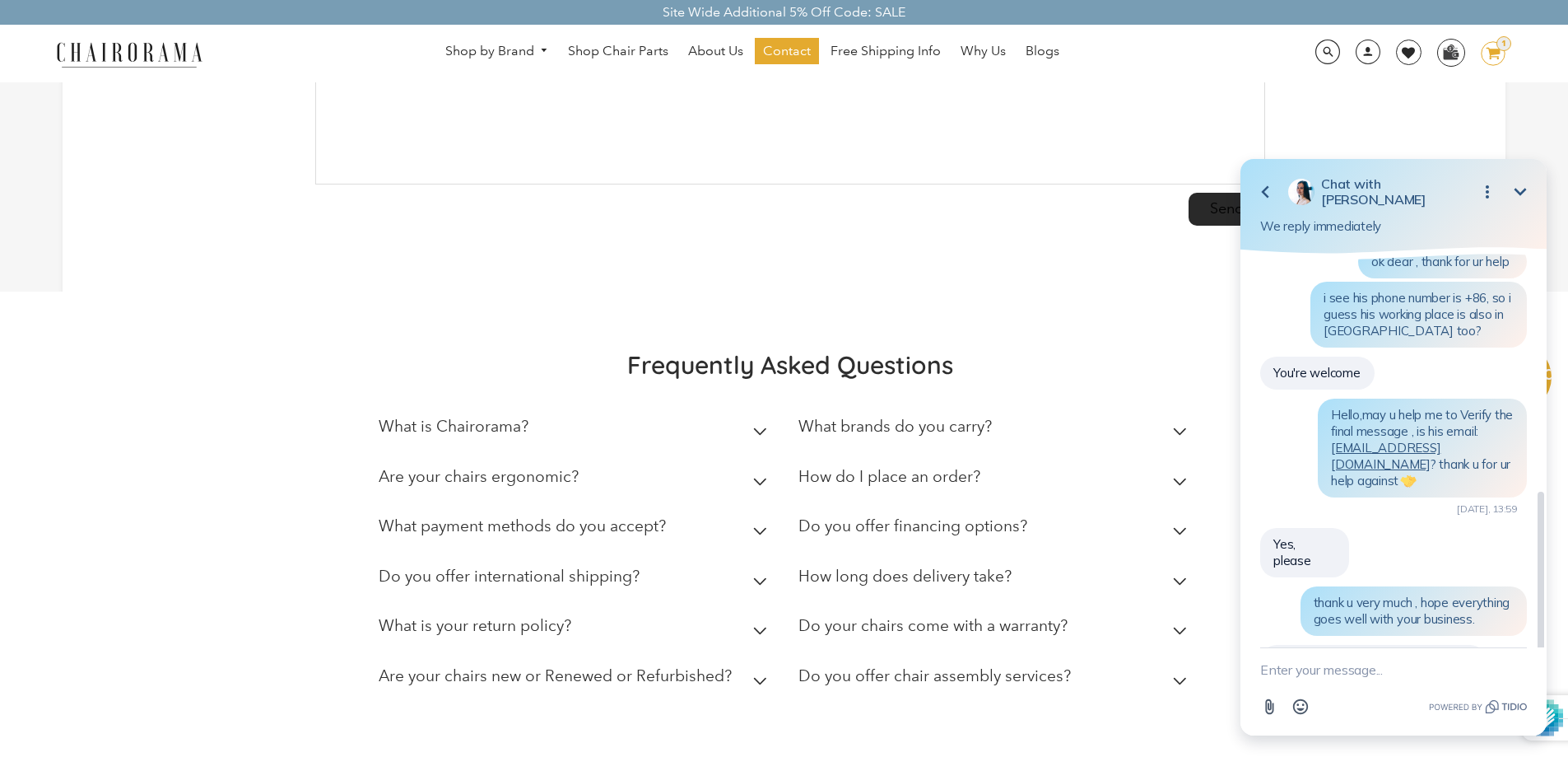
scroll to position [602, 0]
